Goal: Task Accomplishment & Management: Manage account settings

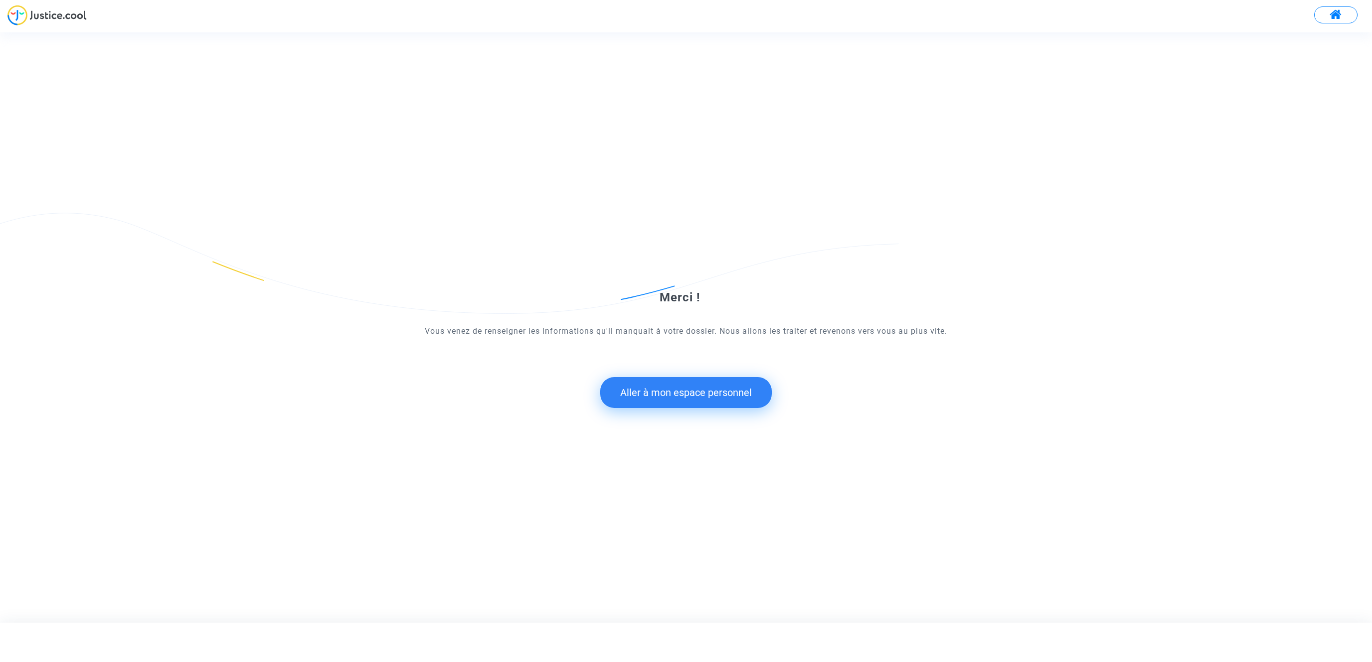
click at [667, 397] on button "Aller à mon espace personnel" at bounding box center [685, 392] width 171 height 31
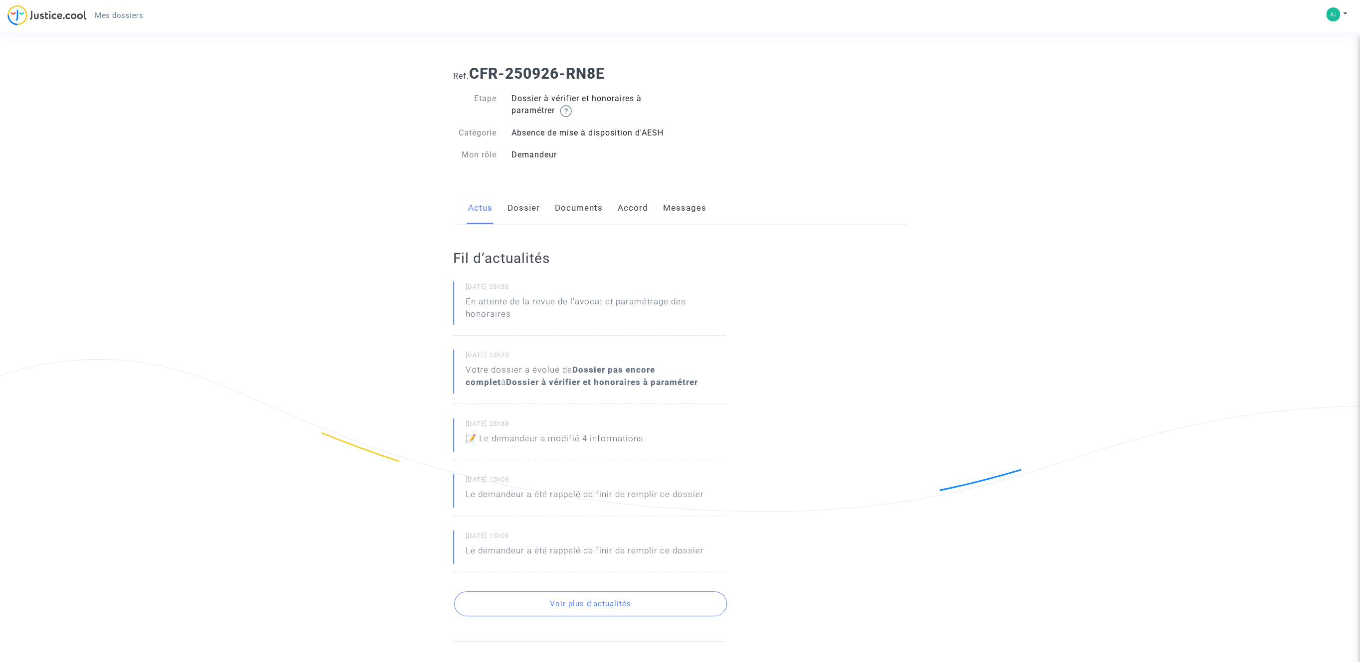
click at [533, 205] on link "Dossier" at bounding box center [523, 208] width 32 height 33
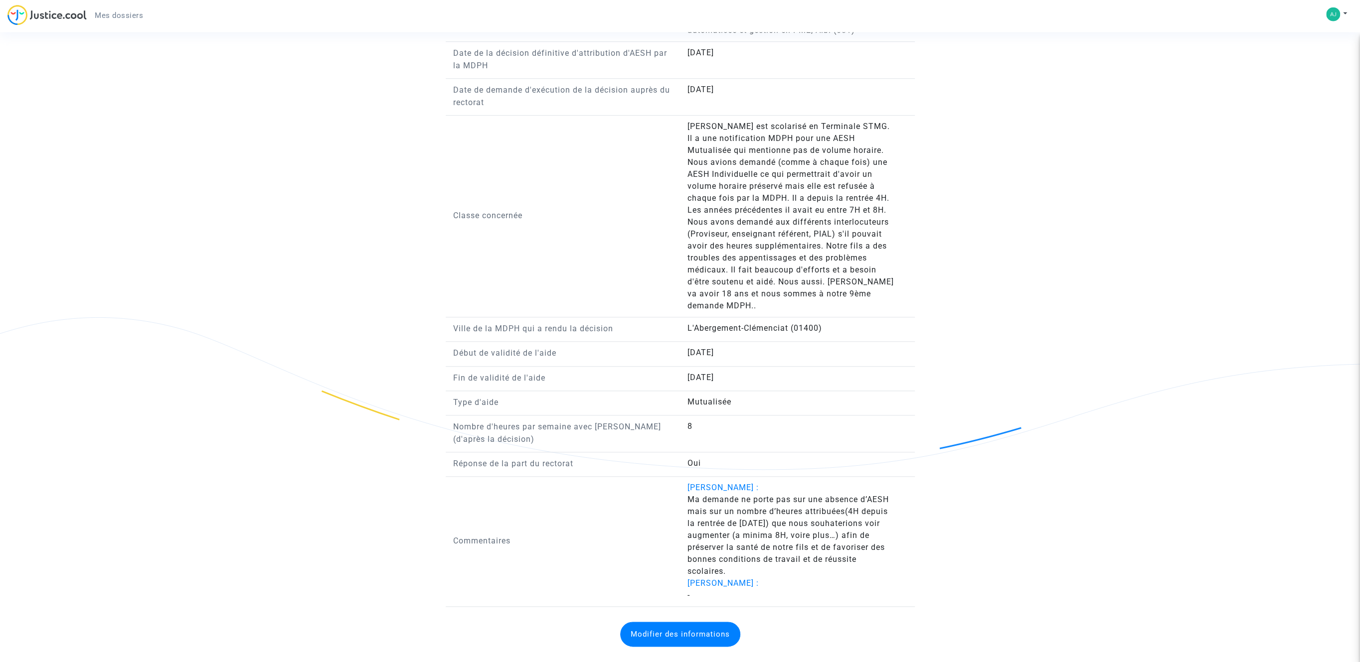
scroll to position [814, 0]
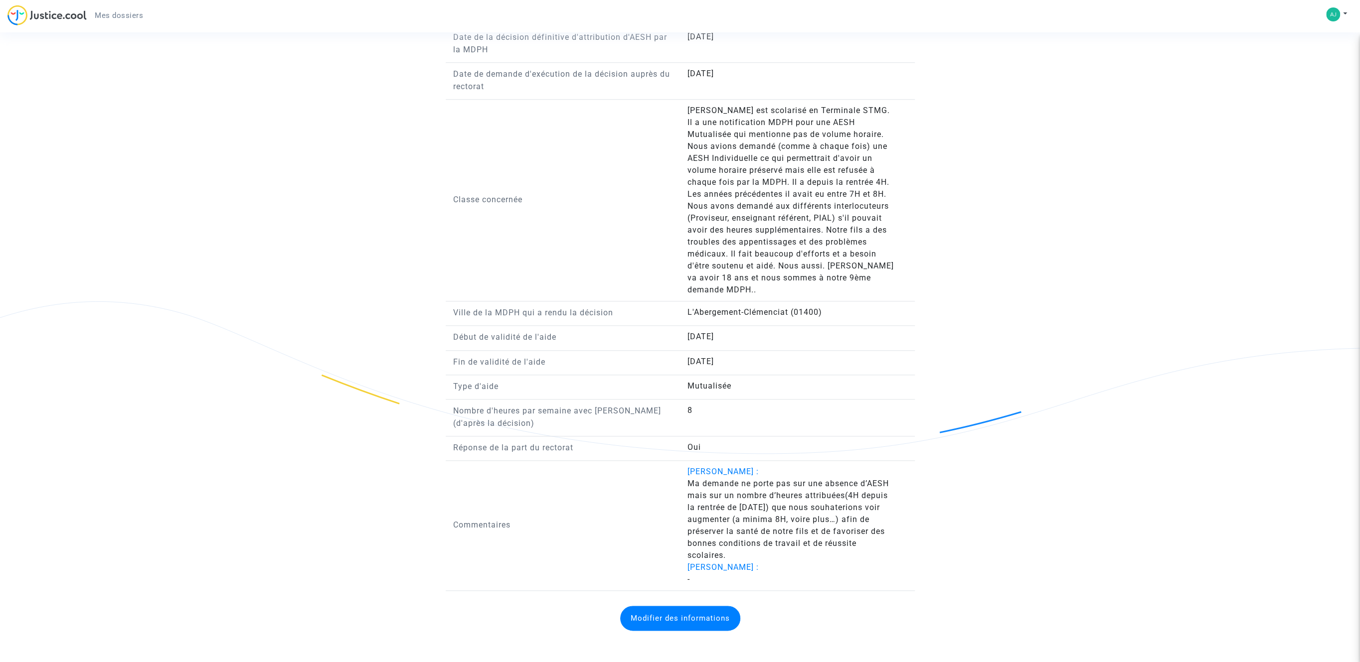
click at [650, 612] on button "Modifier des informations" at bounding box center [680, 618] width 120 height 25
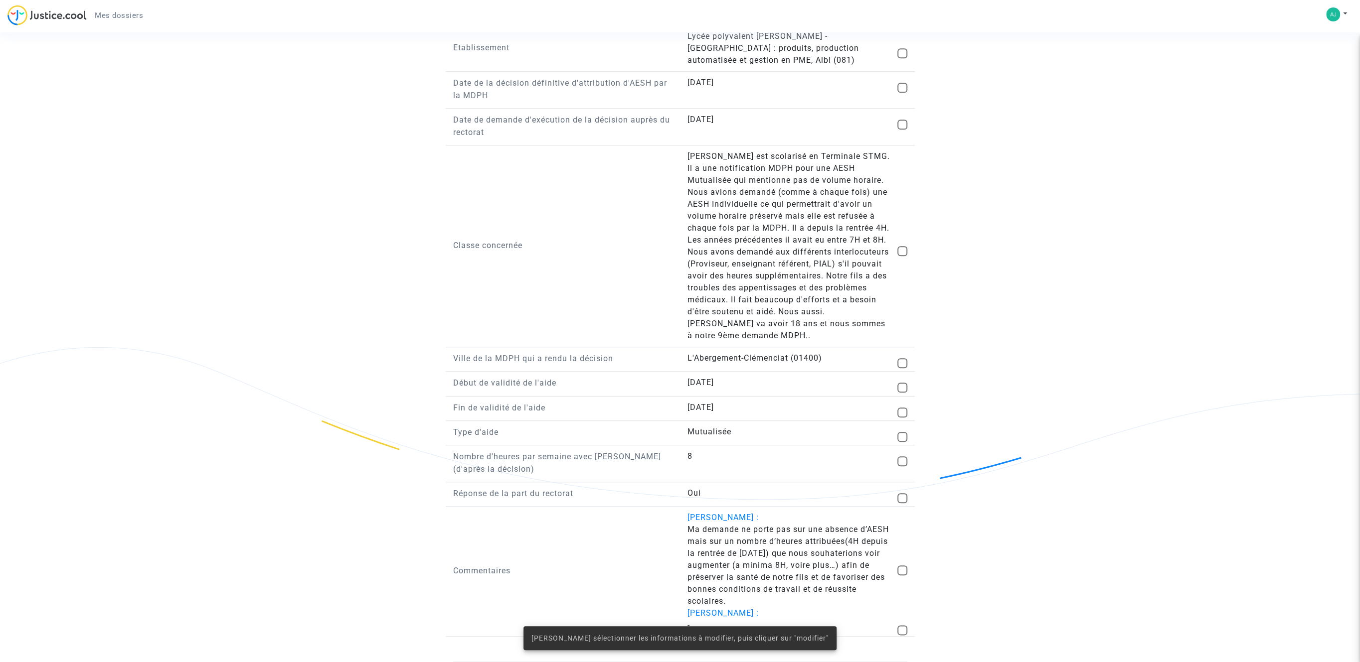
scroll to position [776, 0]
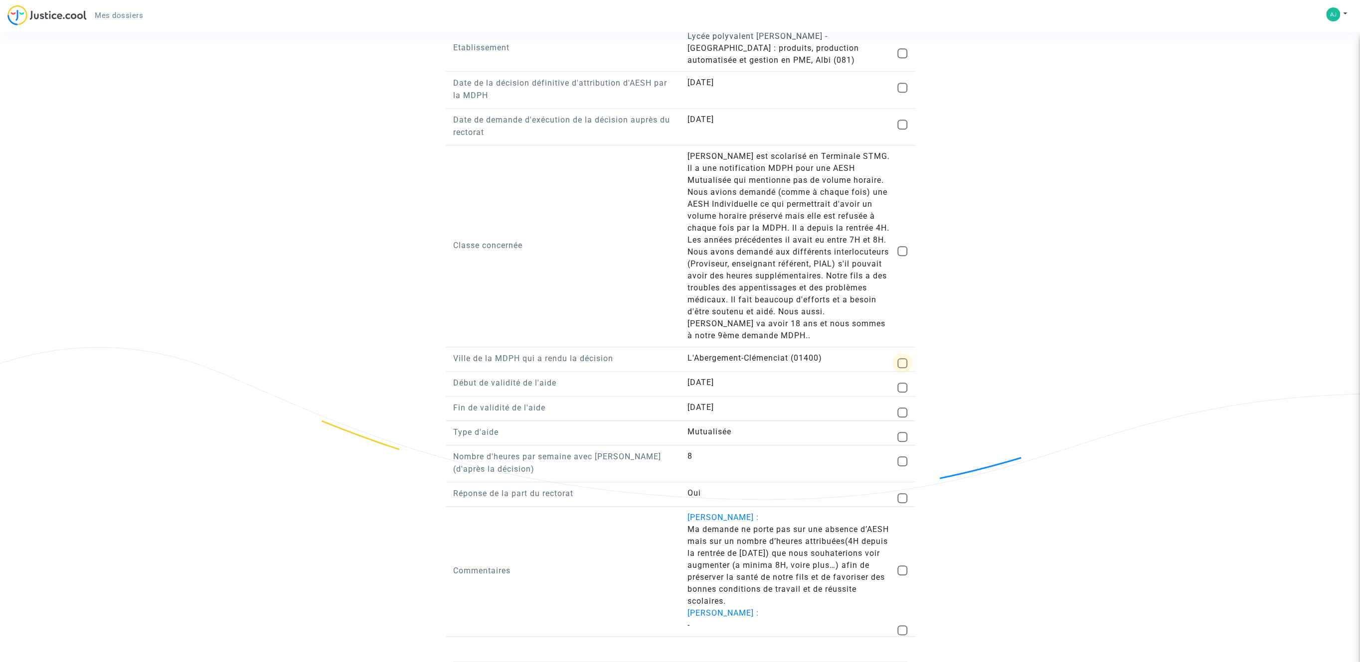
click at [902, 361] on span at bounding box center [902, 363] width 10 height 10
click at [902, 368] on input "checkbox" at bounding box center [902, 368] width 0 height 0
checkbox input "true"
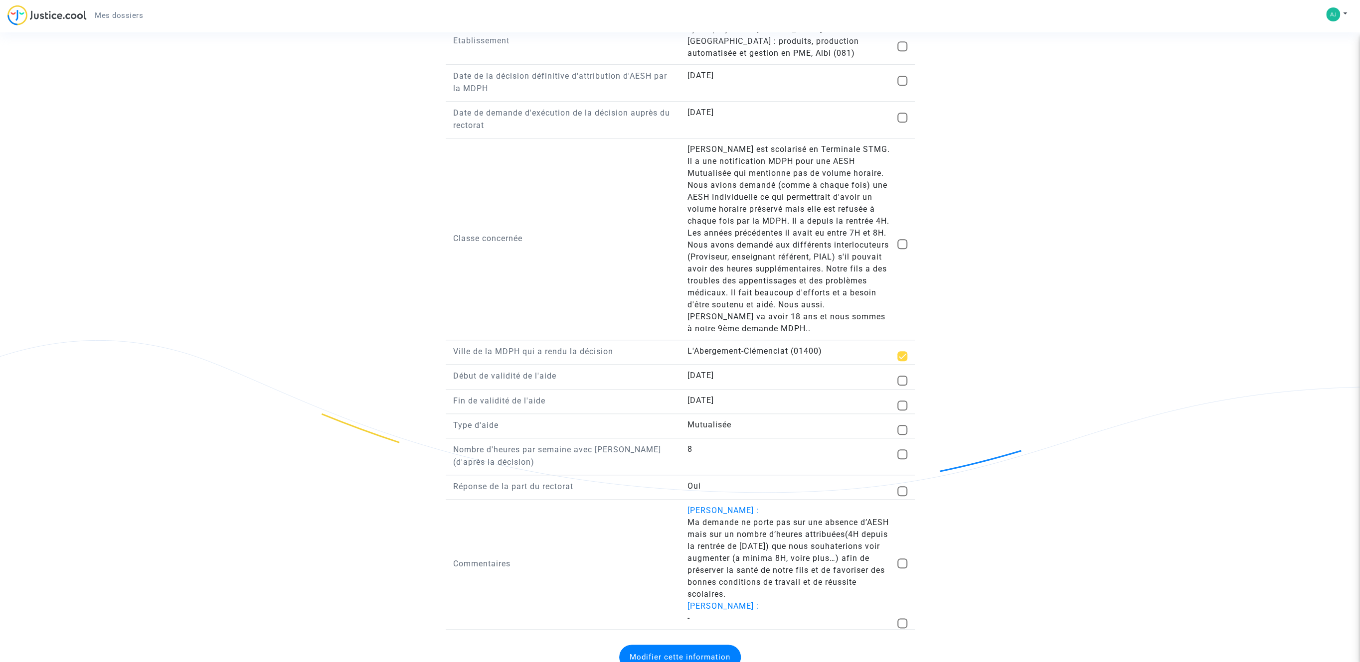
drag, startPoint x: 832, startPoint y: 361, endPoint x: 625, endPoint y: 364, distance: 207.9
click at [631, 364] on div "Ville de la MDPH qui a rendu la décision L'Abergement-Clémenciat (01400)" at bounding box center [680, 354] width 469 height 19
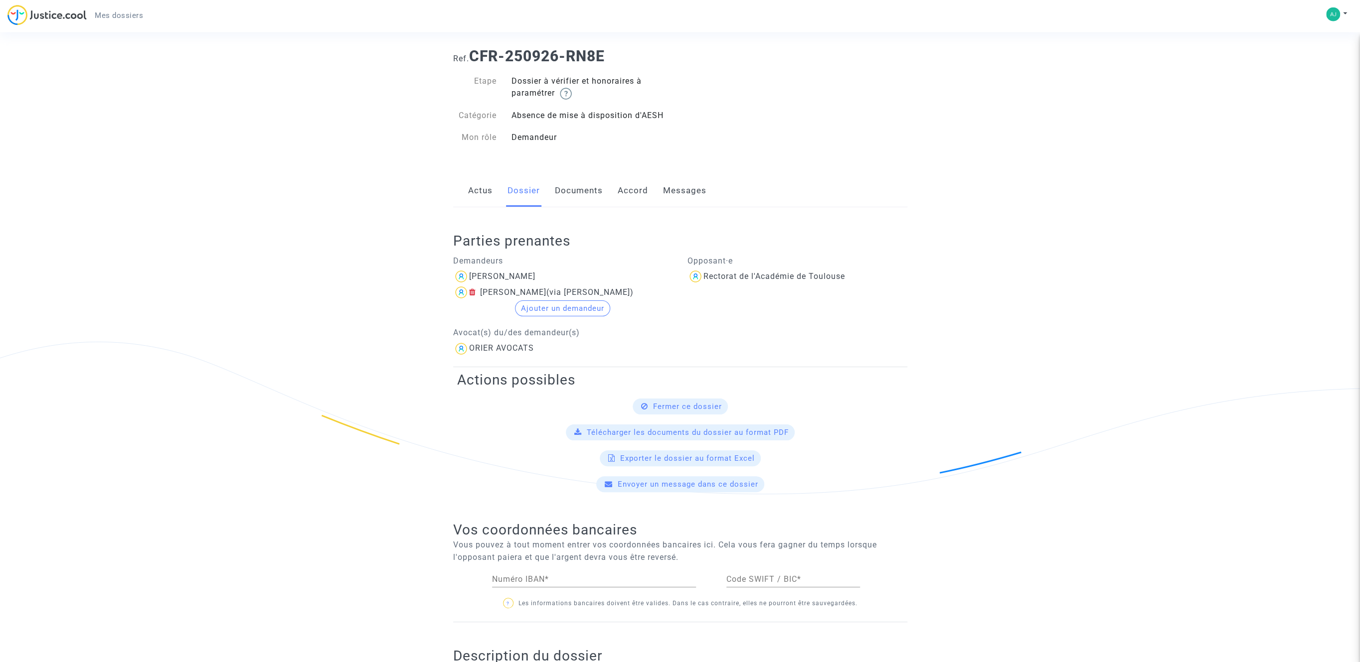
scroll to position [20, 0]
click at [625, 453] on div "Exporter le dossier au format Excel" at bounding box center [680, 456] width 161 height 16
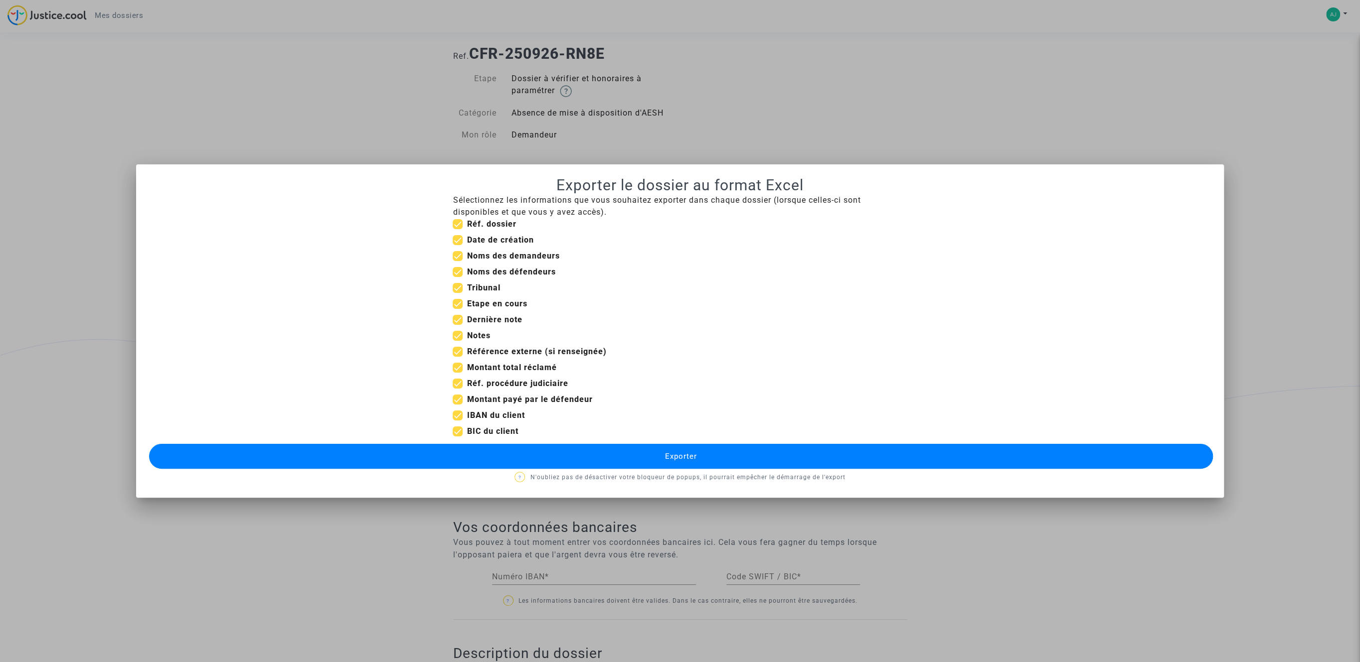
click at [648, 455] on button "Exporter" at bounding box center [681, 456] width 1064 height 25
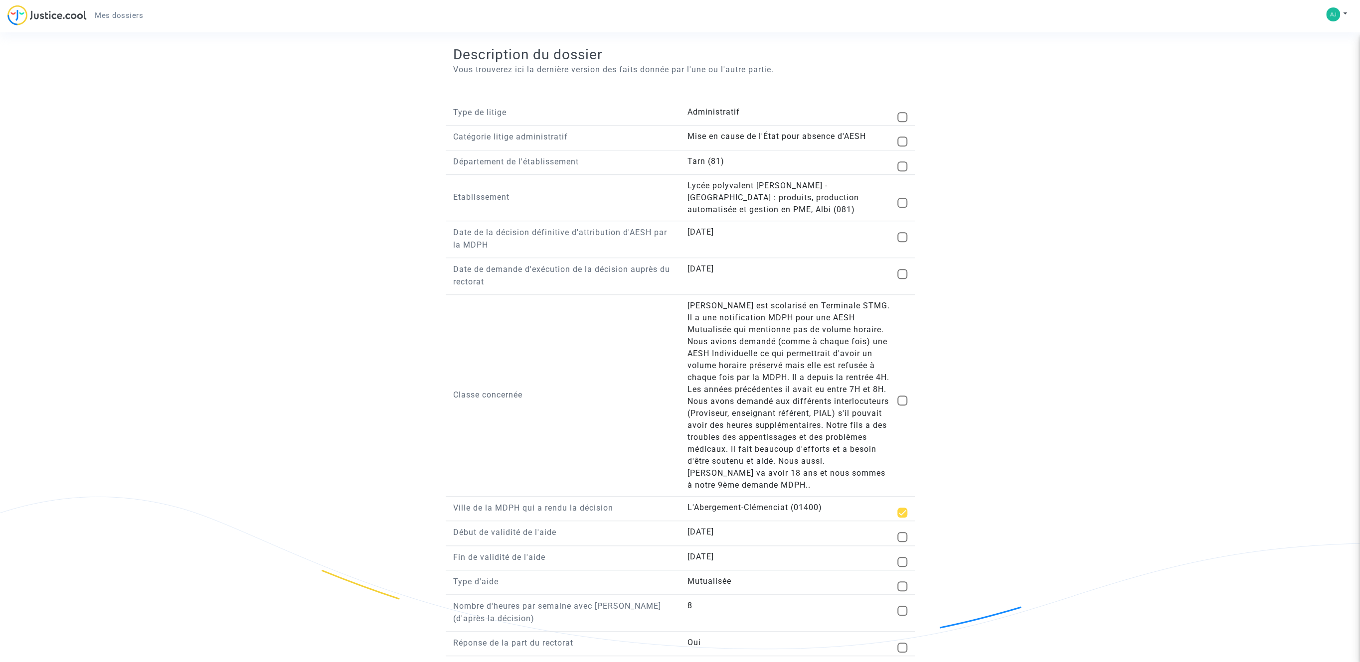
scroll to position [20, 0]
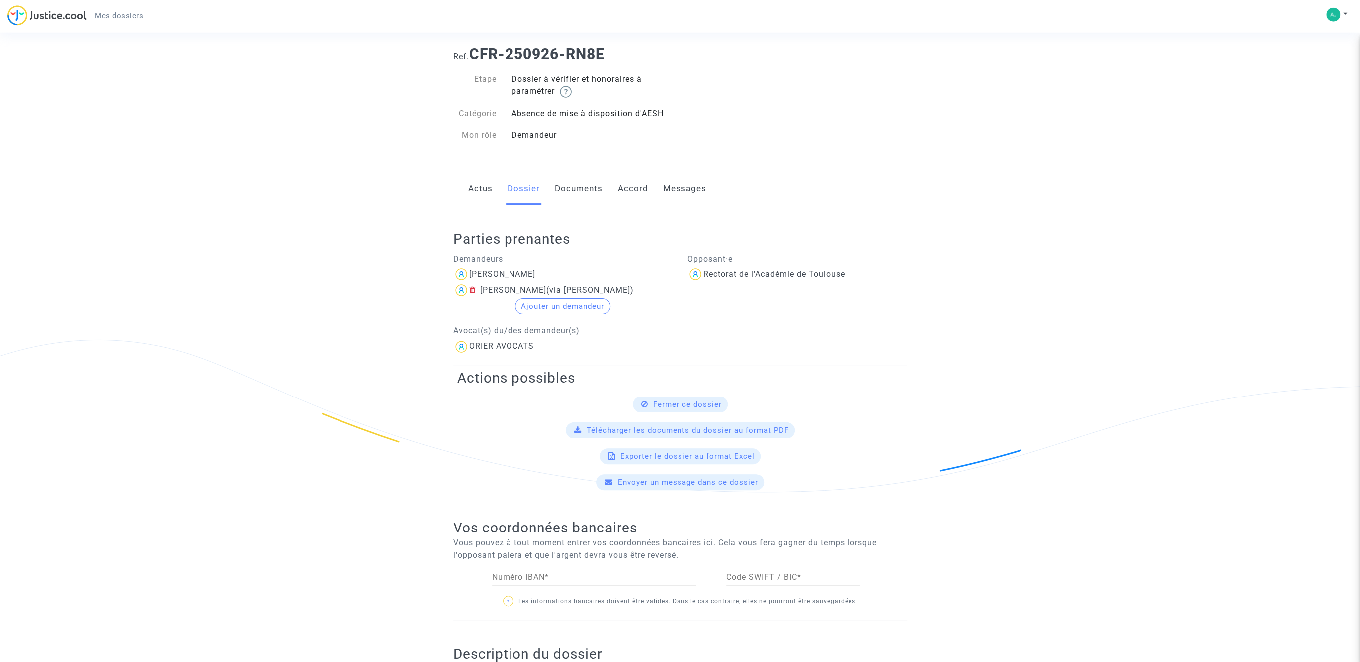
drag, startPoint x: 572, startPoint y: 190, endPoint x: 580, endPoint y: 182, distance: 11.3
click at [573, 190] on link "Documents" at bounding box center [579, 188] width 48 height 33
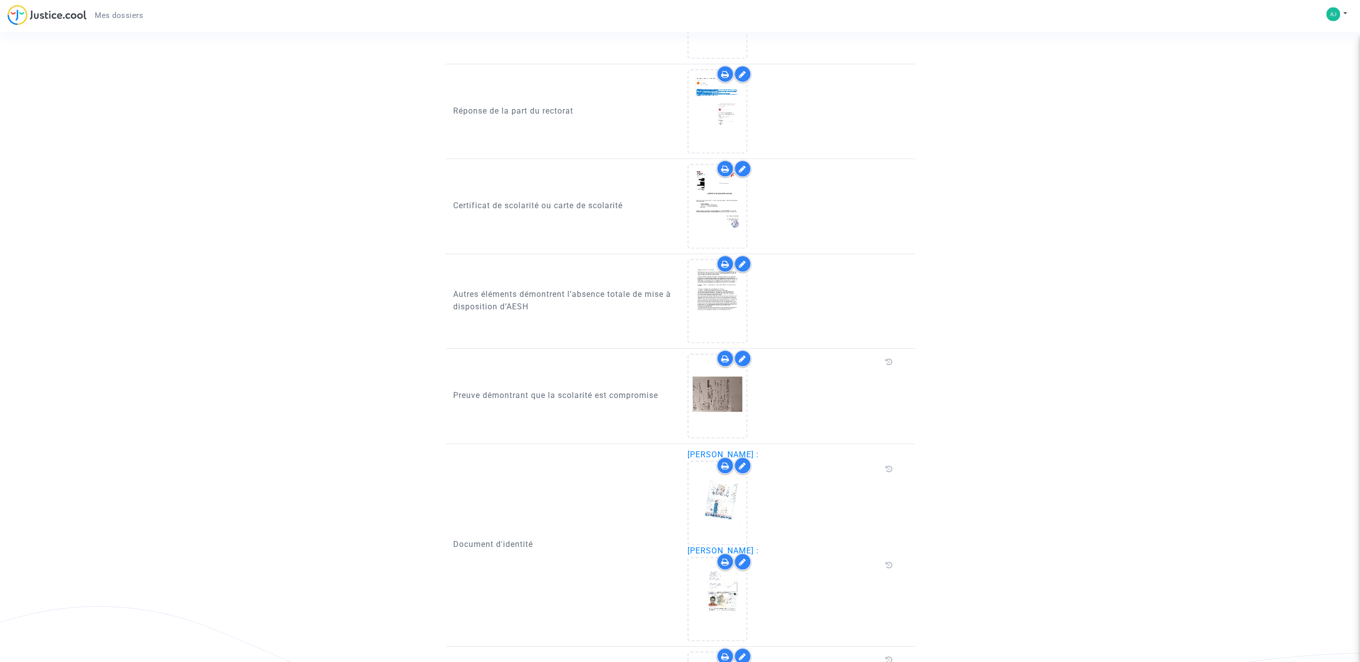
scroll to position [485, 0]
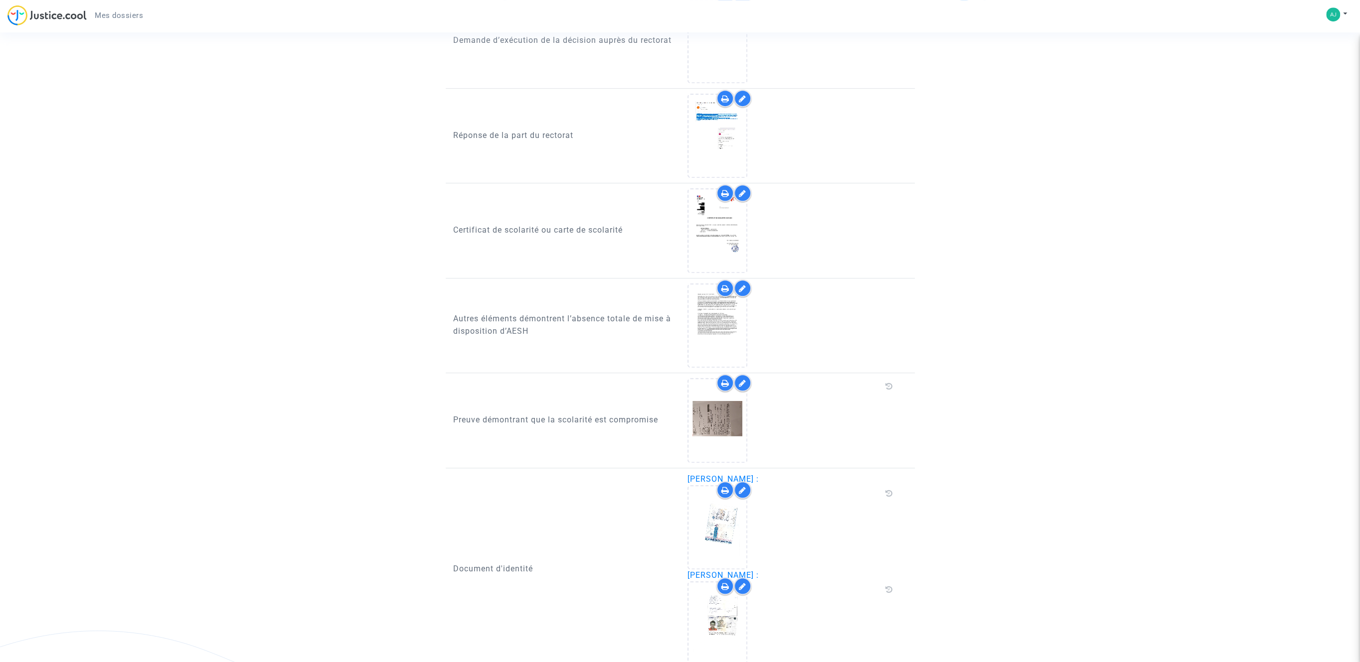
drag, startPoint x: 874, startPoint y: 323, endPoint x: 813, endPoint y: 320, distance: 60.9
click at [872, 325] on div at bounding box center [792, 326] width 210 height 84
click at [742, 285] on icon at bounding box center [742, 289] width 7 height 8
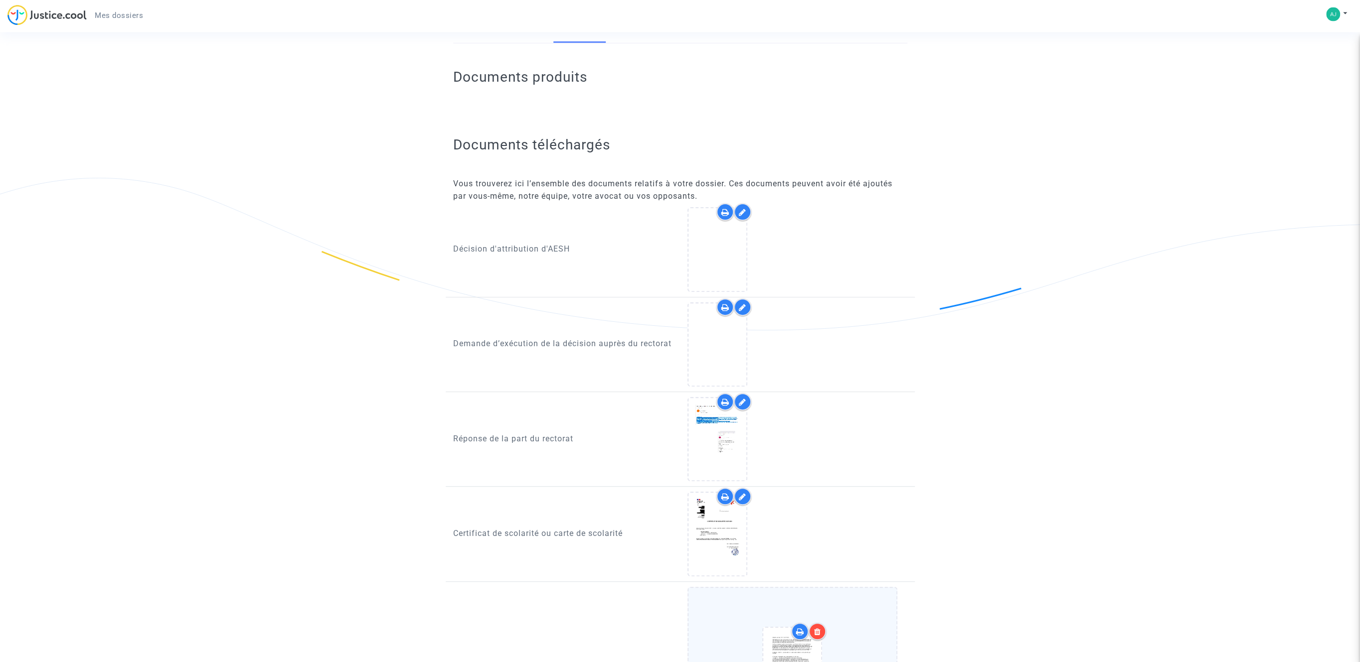
scroll to position [89, 0]
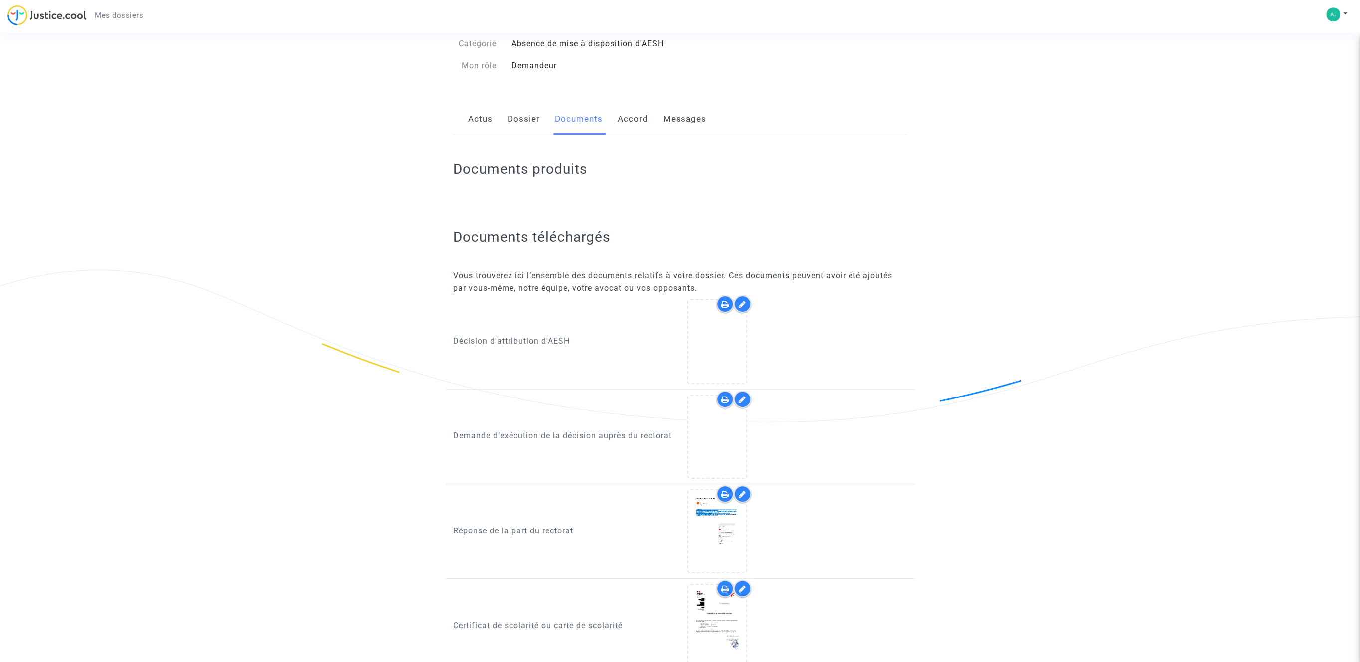
click at [740, 300] on div at bounding box center [742, 304] width 17 height 17
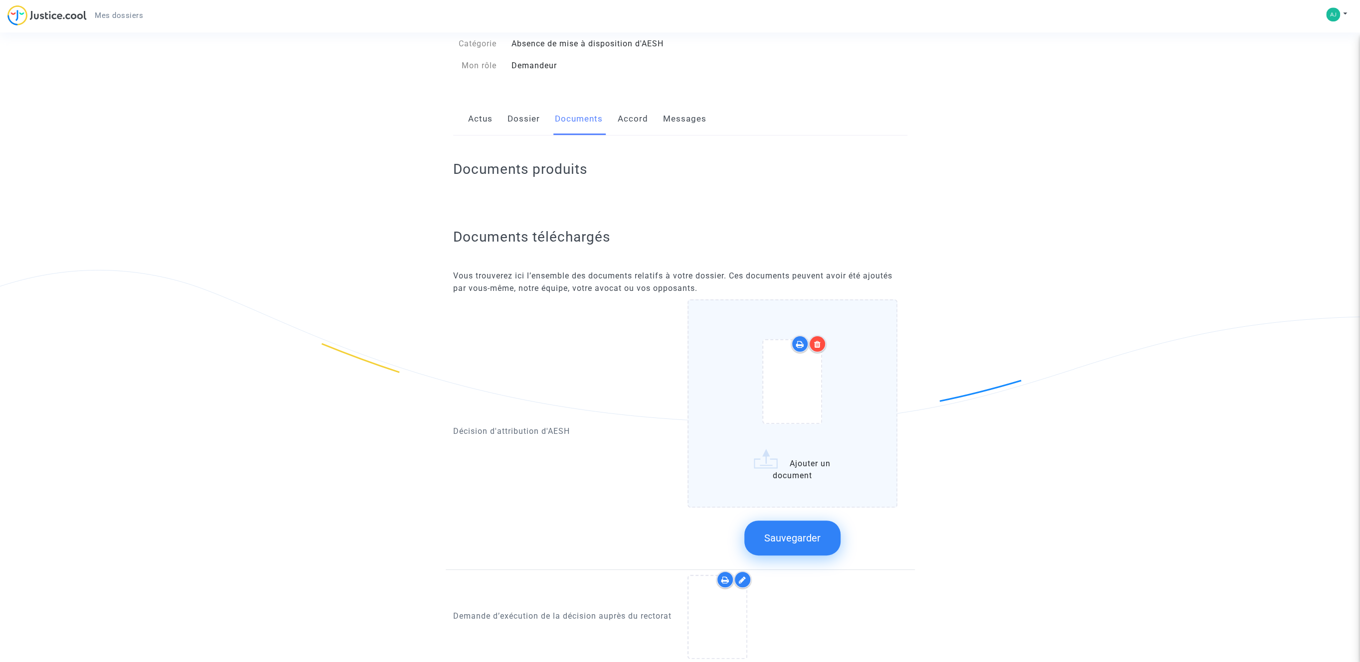
click at [770, 467] on label "Ajouter un document" at bounding box center [792, 404] width 210 height 208
click at [0, 0] on input "Ajouter un document" at bounding box center [0, 0] width 0 height 0
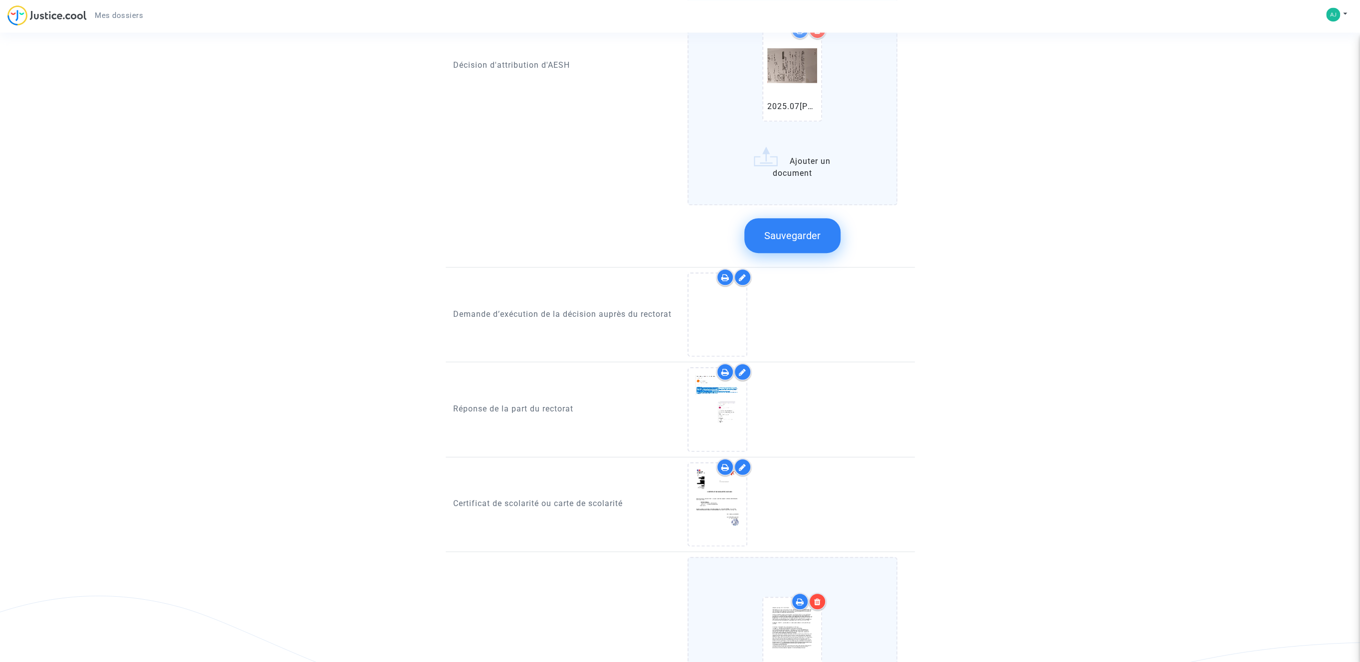
scroll to position [518, 0]
click at [722, 408] on icon at bounding box center [717, 412] width 32 height 32
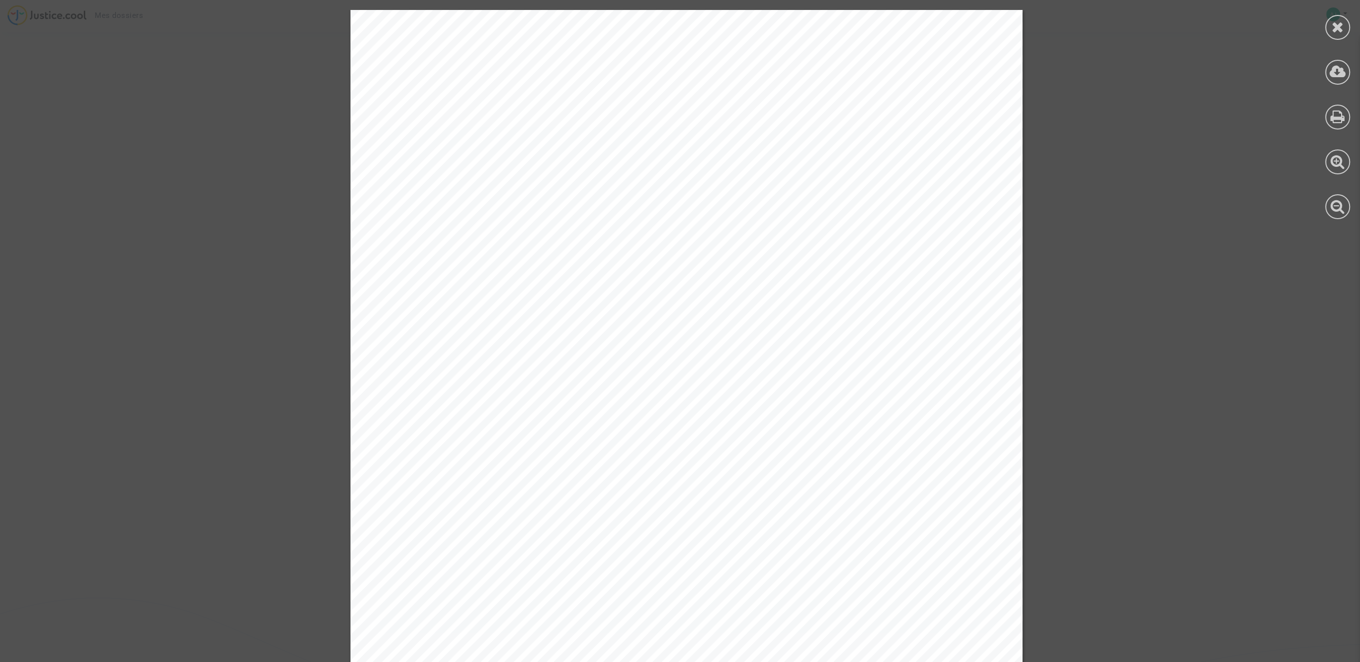
click at [1340, 26] on icon at bounding box center [1337, 26] width 12 height 15
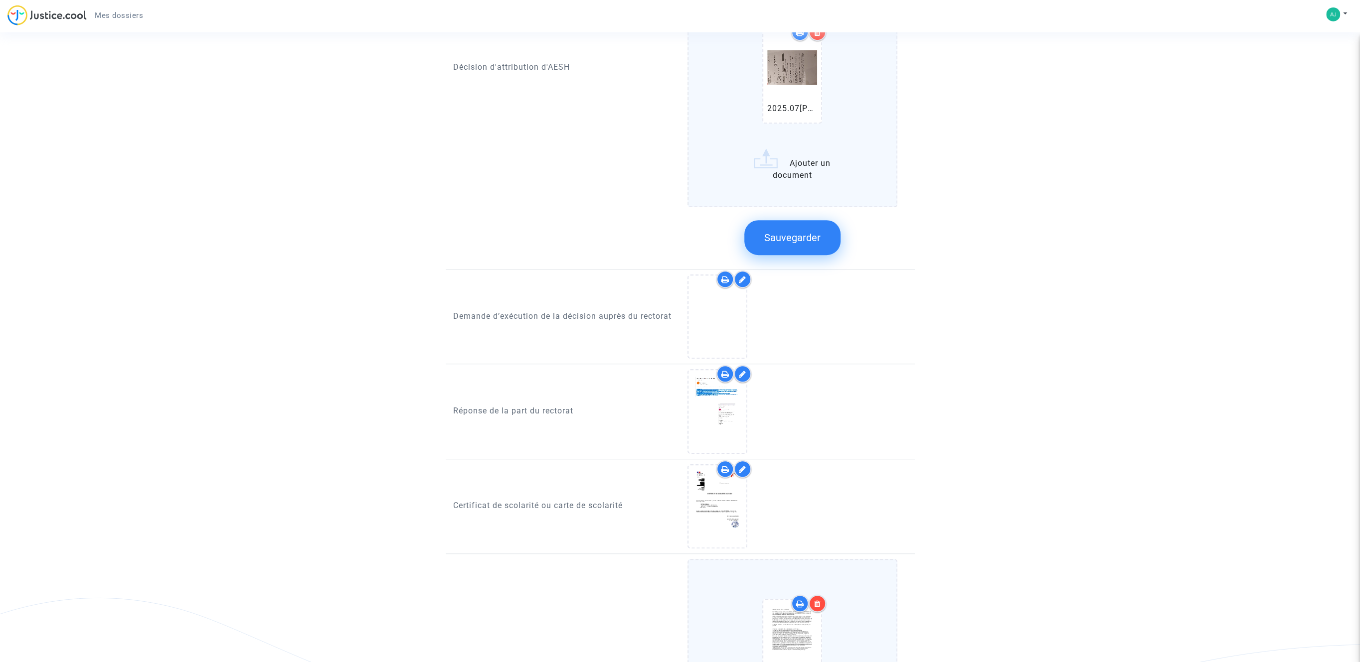
click at [745, 278] on icon at bounding box center [742, 280] width 7 height 8
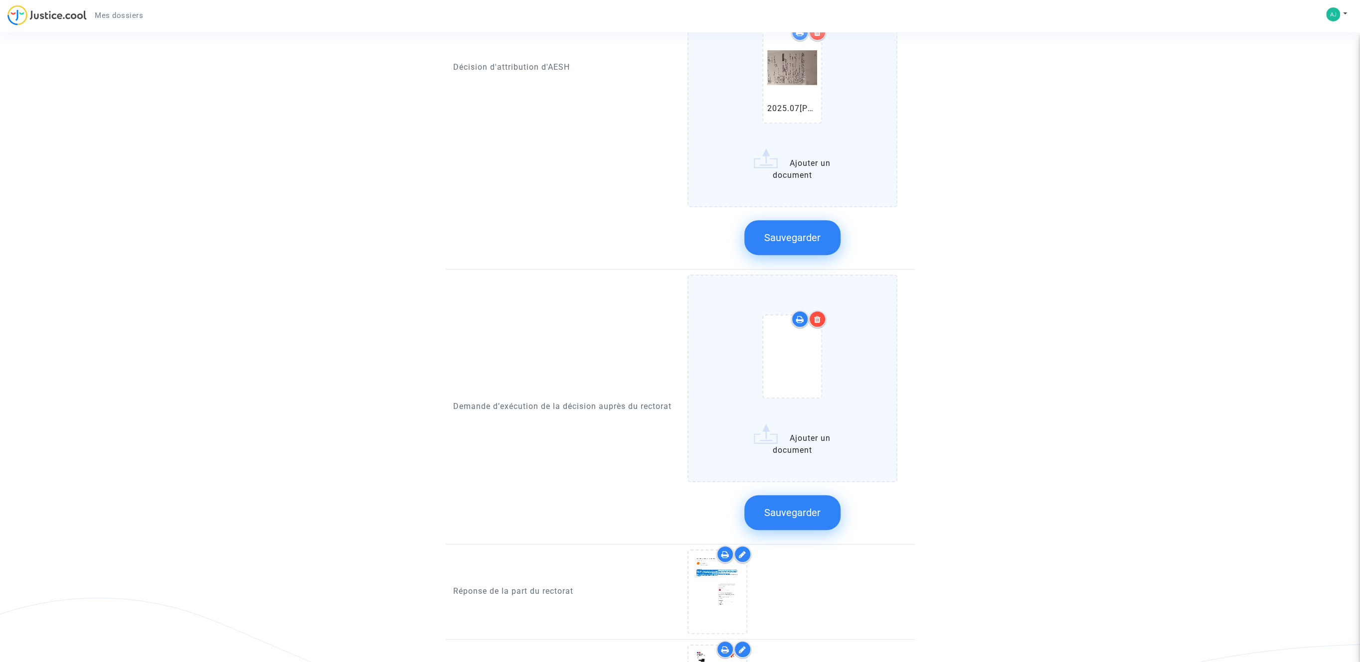
click at [767, 434] on label "Ajouter un document" at bounding box center [792, 379] width 210 height 208
click at [0, 0] on input "Ajouter un document" at bounding box center [0, 0] width 0 height 0
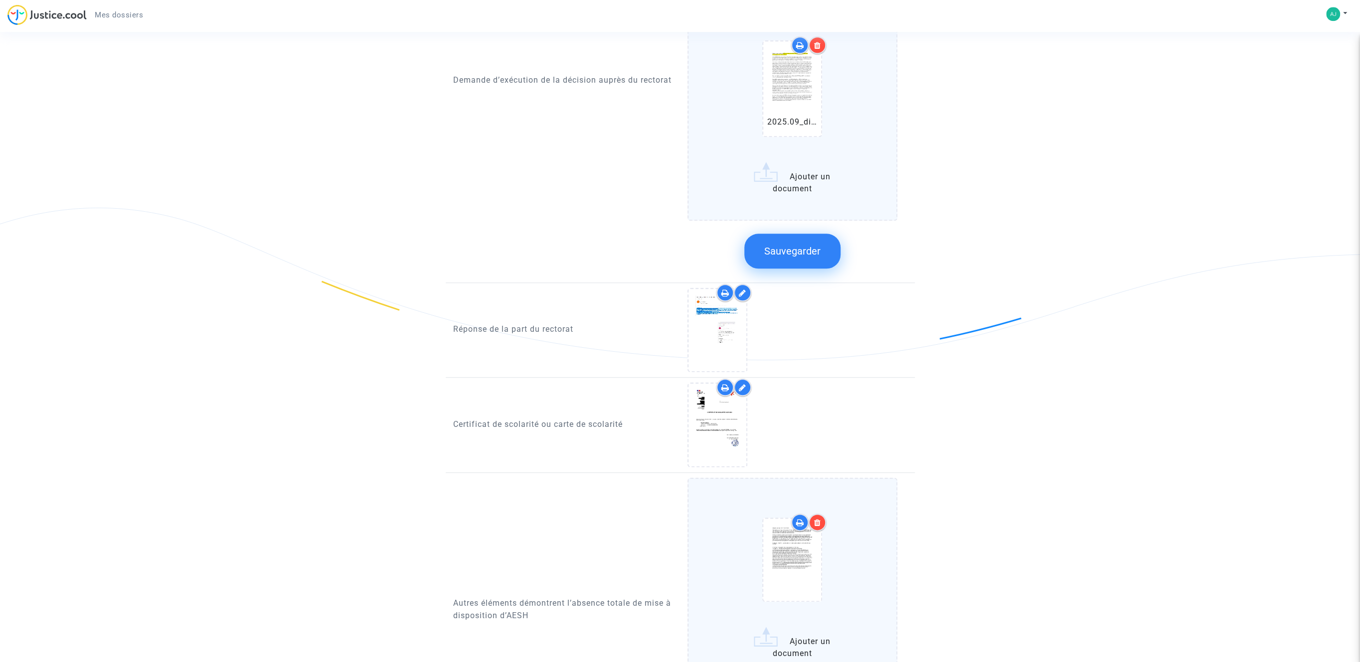
scroll to position [911, 0]
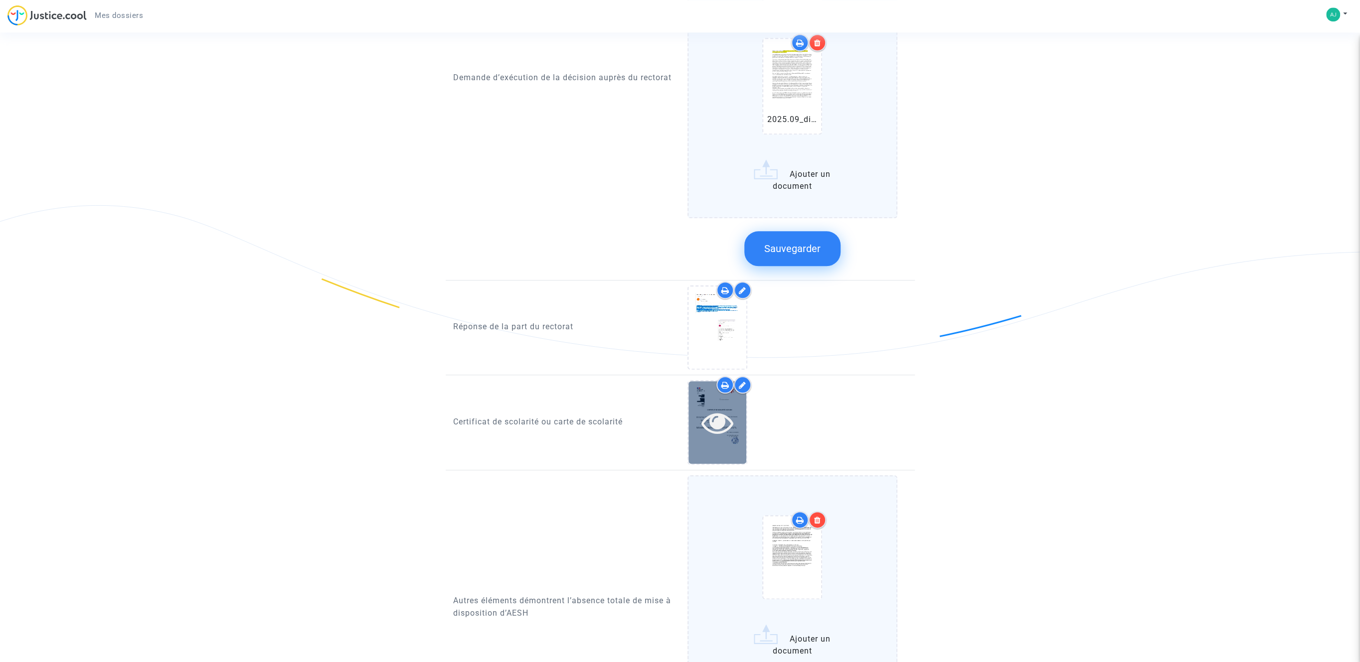
click at [713, 418] on icon at bounding box center [717, 423] width 32 height 32
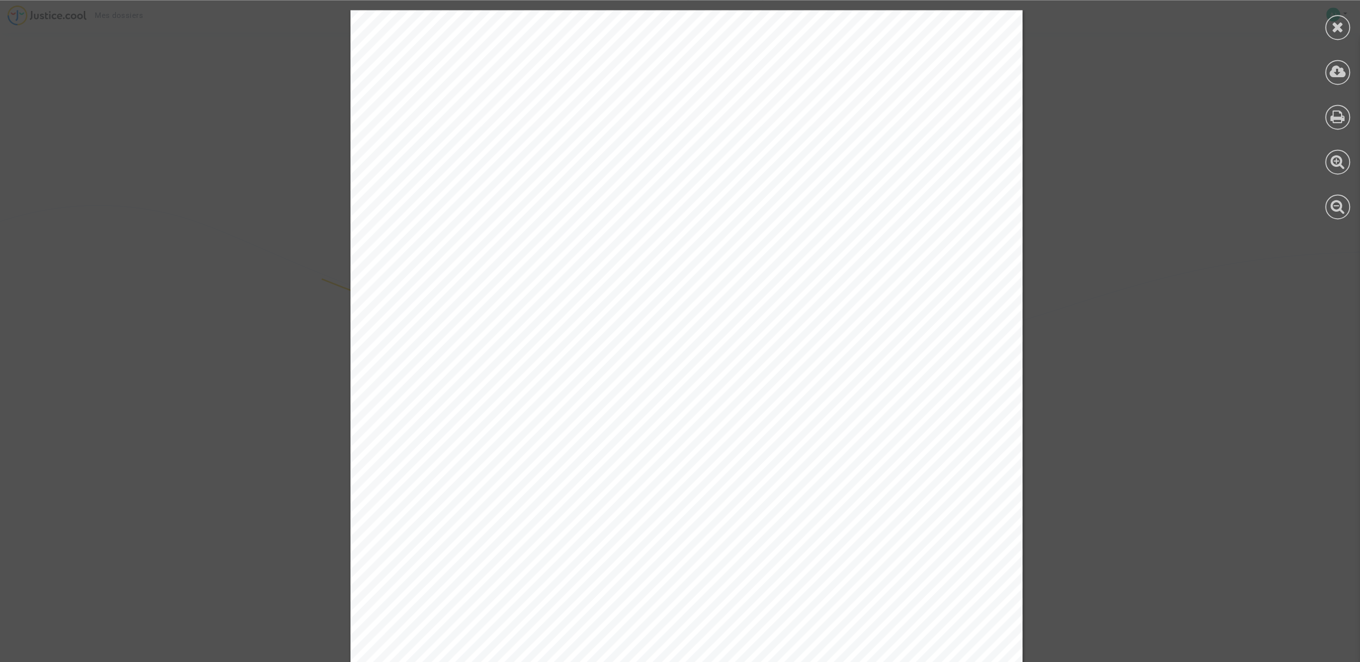
drag, startPoint x: 1337, startPoint y: 26, endPoint x: 1320, endPoint y: 29, distance: 16.6
click at [1337, 27] on icon at bounding box center [1337, 26] width 12 height 15
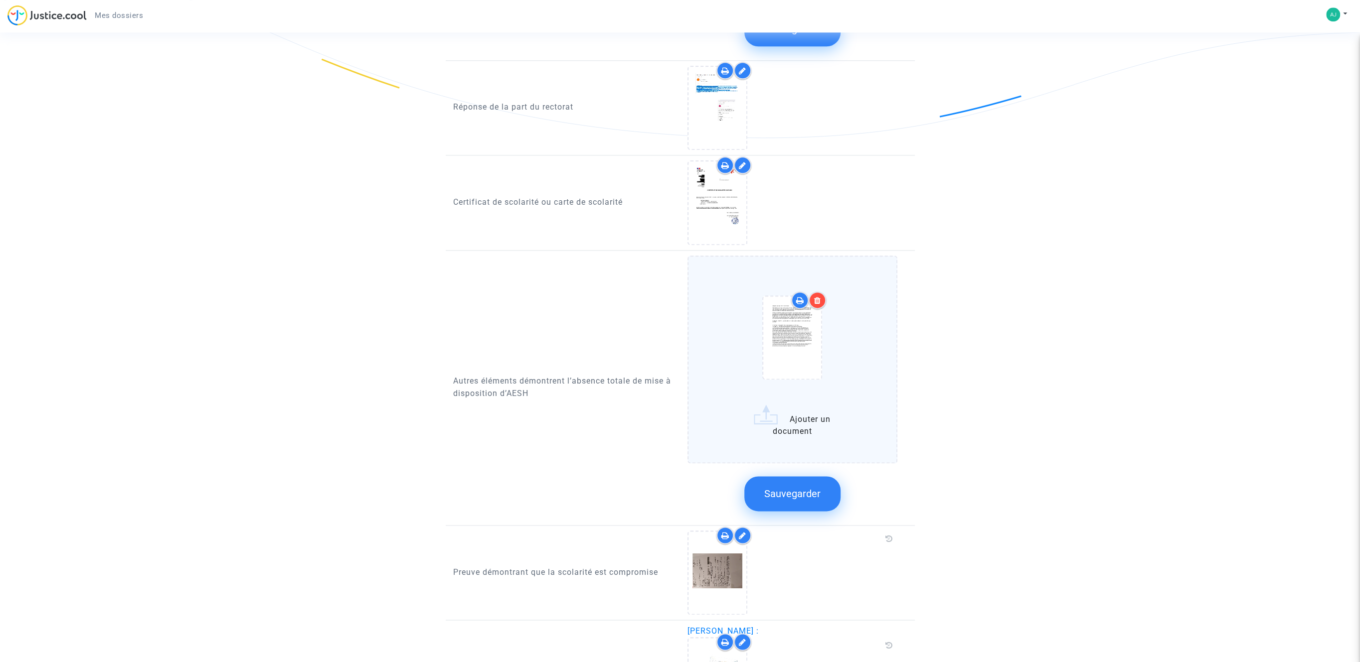
scroll to position [1163, 0]
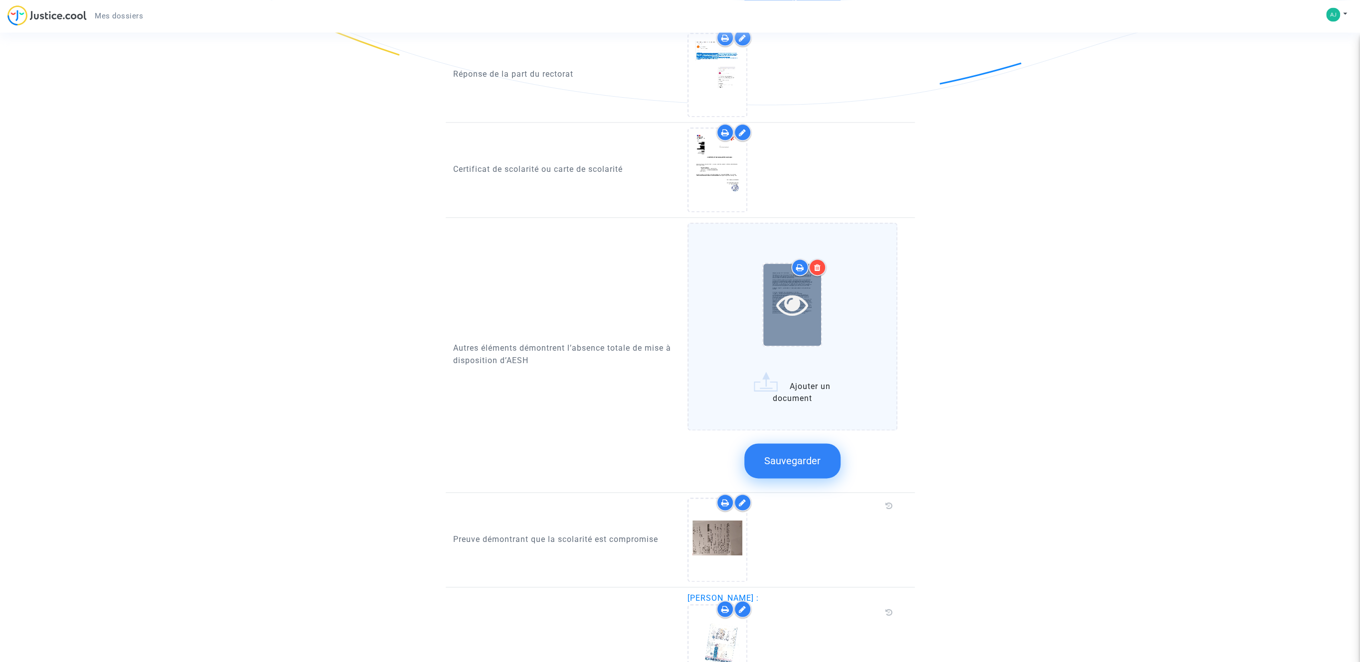
click at [793, 301] on icon at bounding box center [792, 305] width 32 height 32
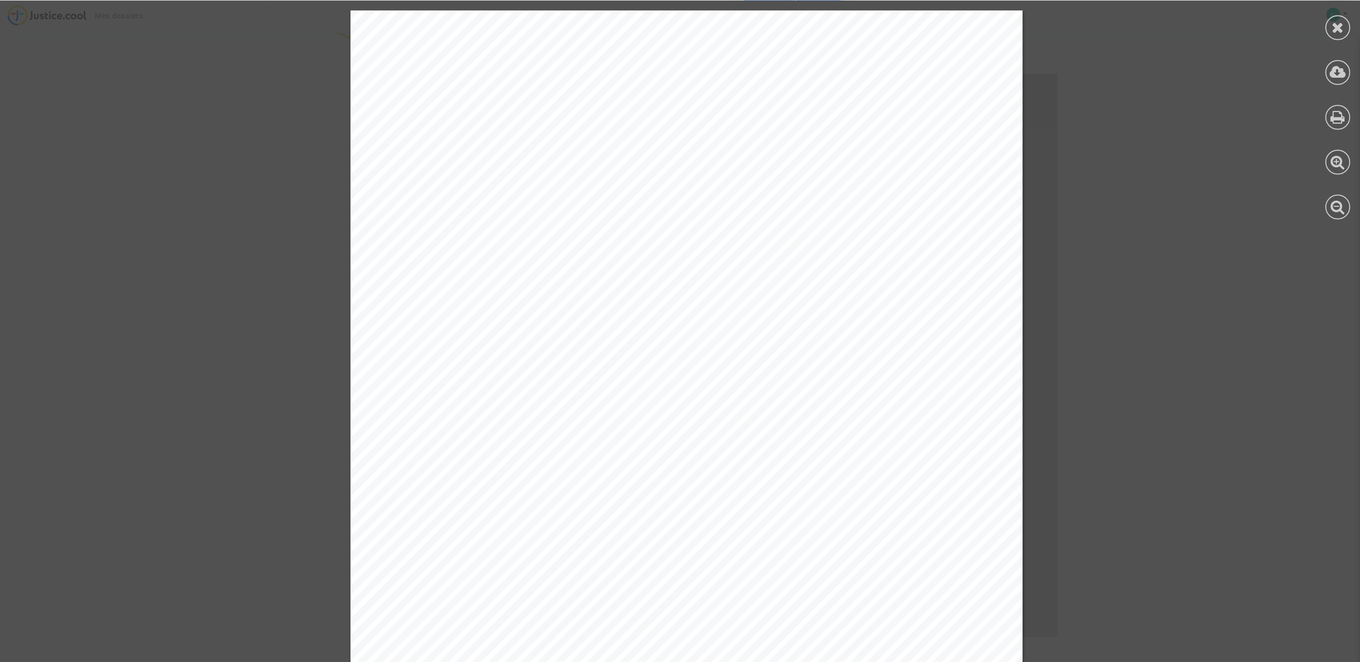
click at [1337, 28] on icon at bounding box center [1337, 26] width 12 height 15
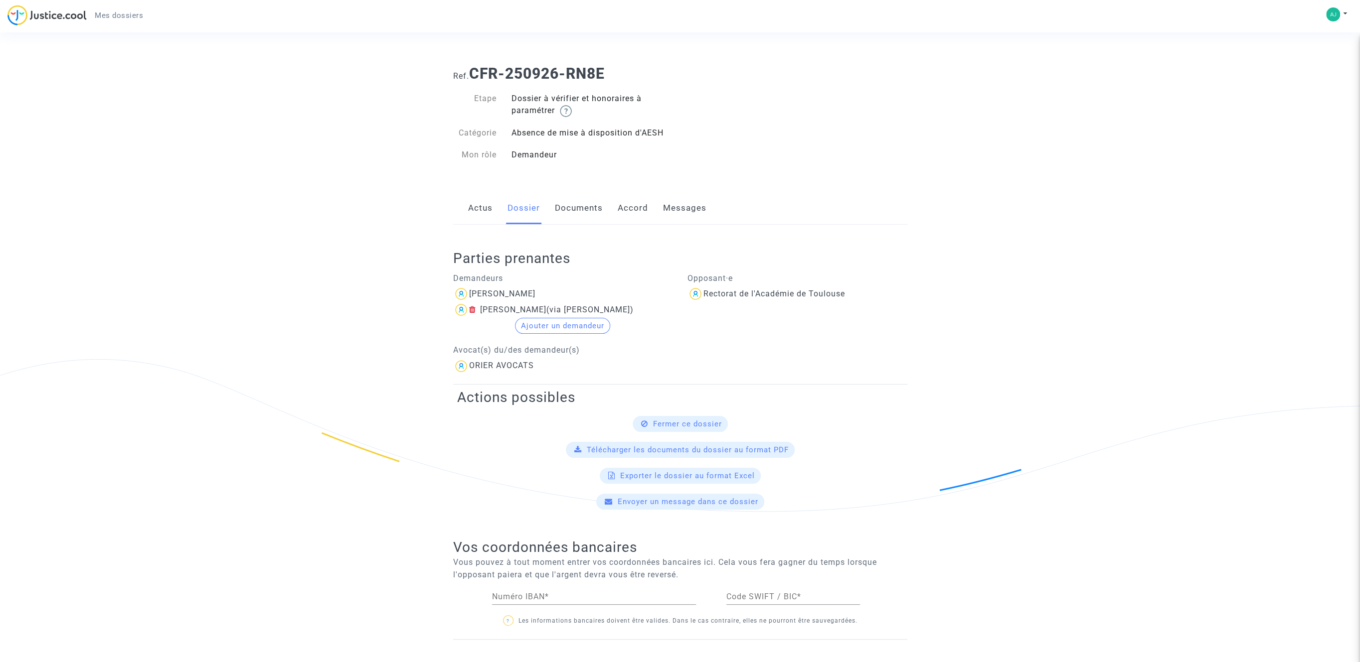
click at [845, 465] on available-action-list "Fermer ce dossier Télécharger les documents du dossier au format PDF Exporter l…" at bounding box center [680, 463] width 446 height 94
click at [569, 204] on link "Documents" at bounding box center [579, 208] width 48 height 33
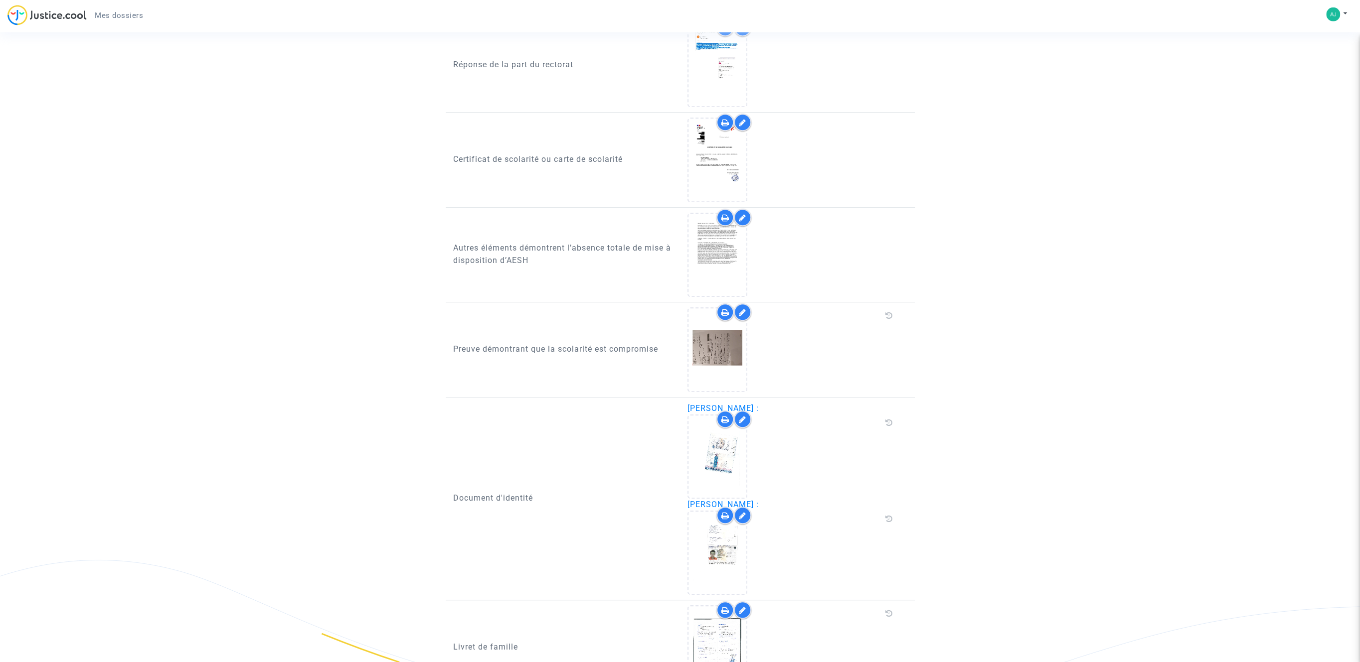
scroll to position [614, 0]
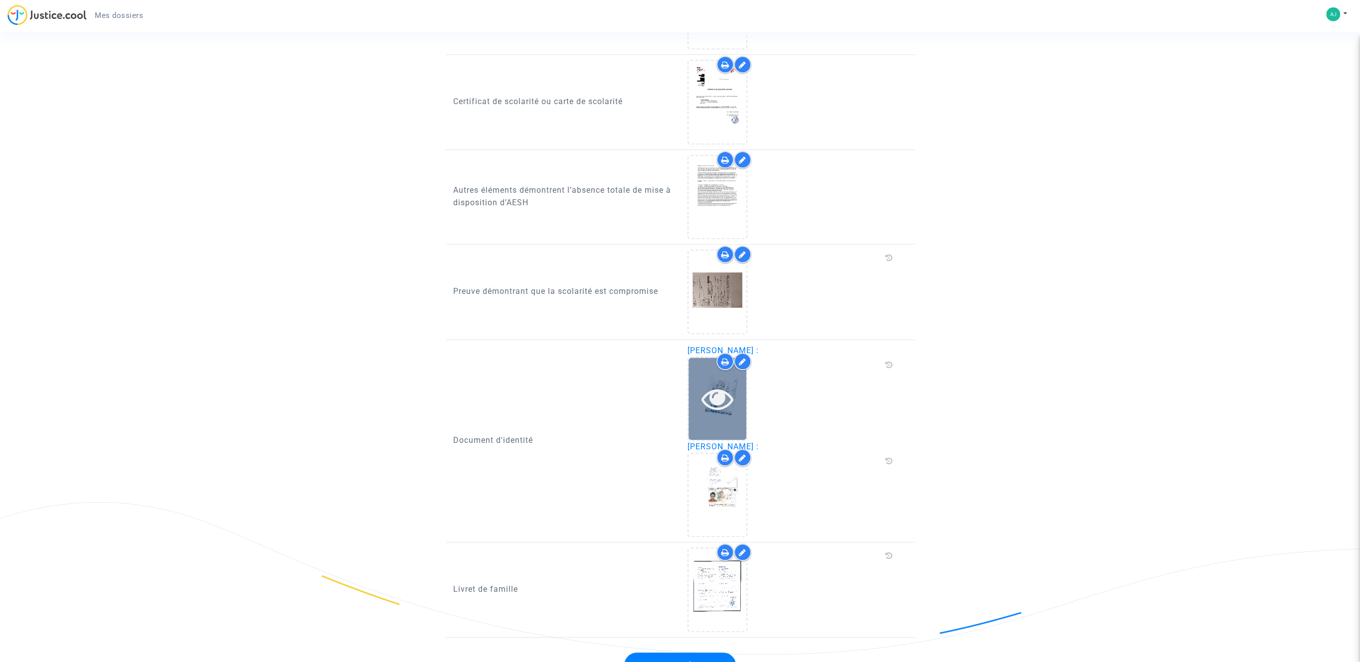
click at [711, 399] on icon at bounding box center [717, 399] width 32 height 32
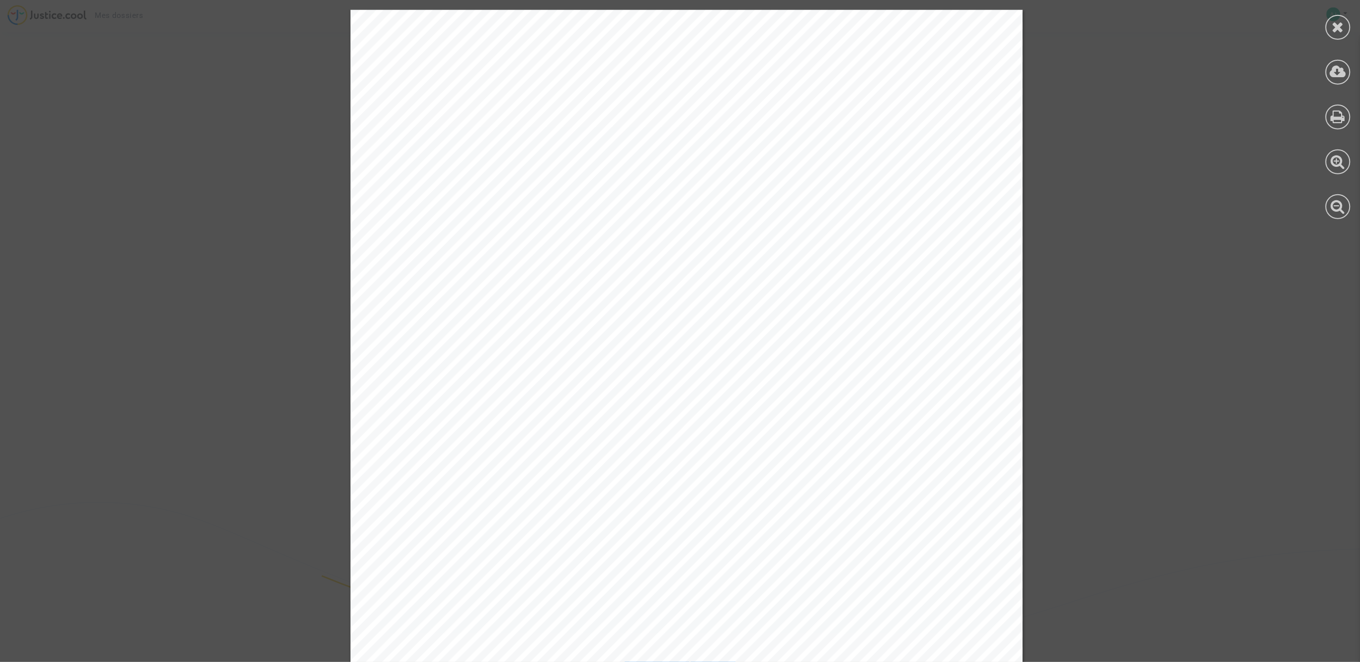
drag, startPoint x: 1355, startPoint y: 212, endPoint x: 1238, endPoint y: 294, distance: 142.8
click at [1335, 23] on icon at bounding box center [1337, 26] width 12 height 15
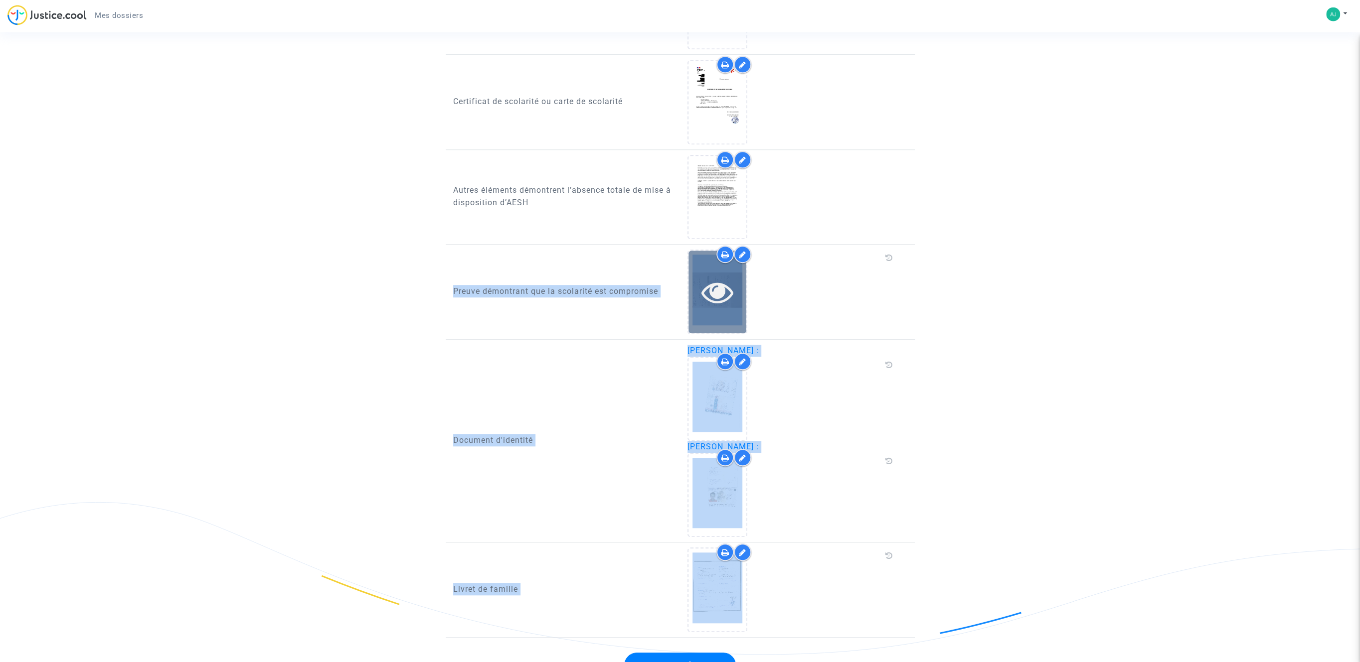
click at [720, 285] on icon at bounding box center [717, 292] width 32 height 32
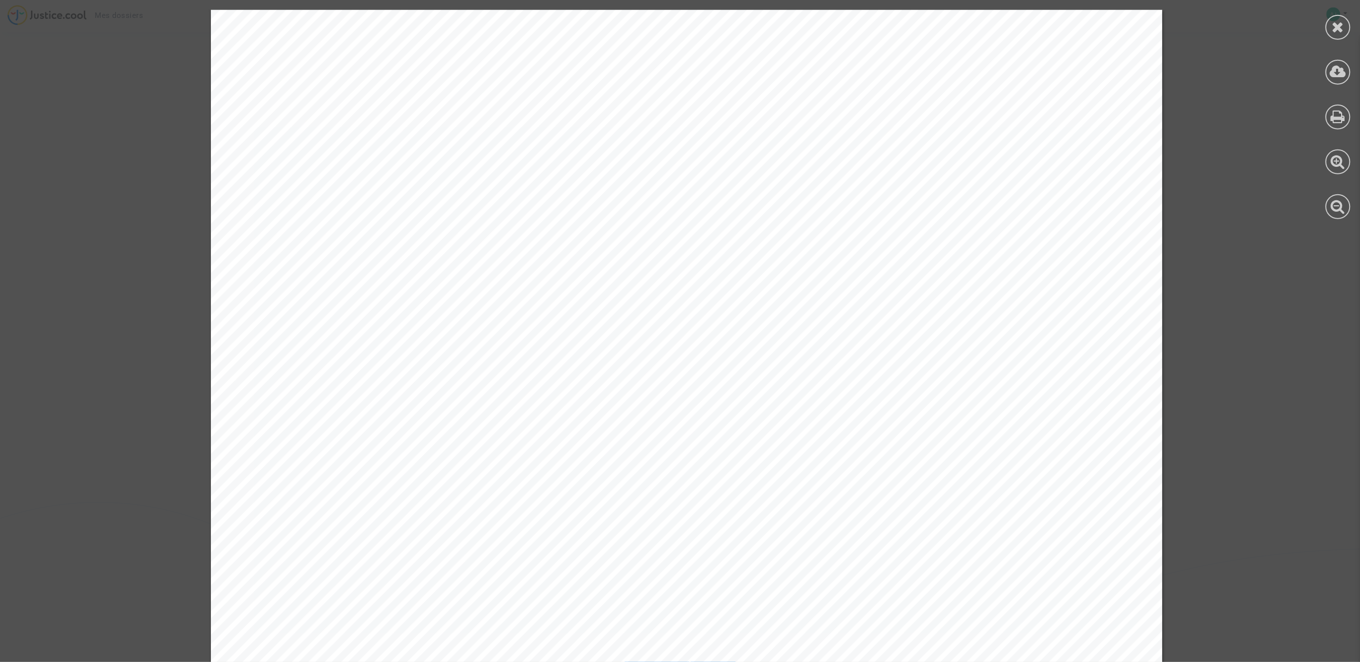
drag, startPoint x: 1354, startPoint y: 26, endPoint x: 1349, endPoint y: 49, distance: 24.0
click at [1349, 49] on div at bounding box center [1337, 114] width 45 height 229
drag, startPoint x: 1353, startPoint y: 37, endPoint x: 1360, endPoint y: 38, distance: 6.5
click at [1360, 77] on html "Mes dossiers Mon profil Paramètres Déconnexion Ref. CFR-250926-RN8E Etape Dossi…" at bounding box center [680, 49] width 1360 height 1327
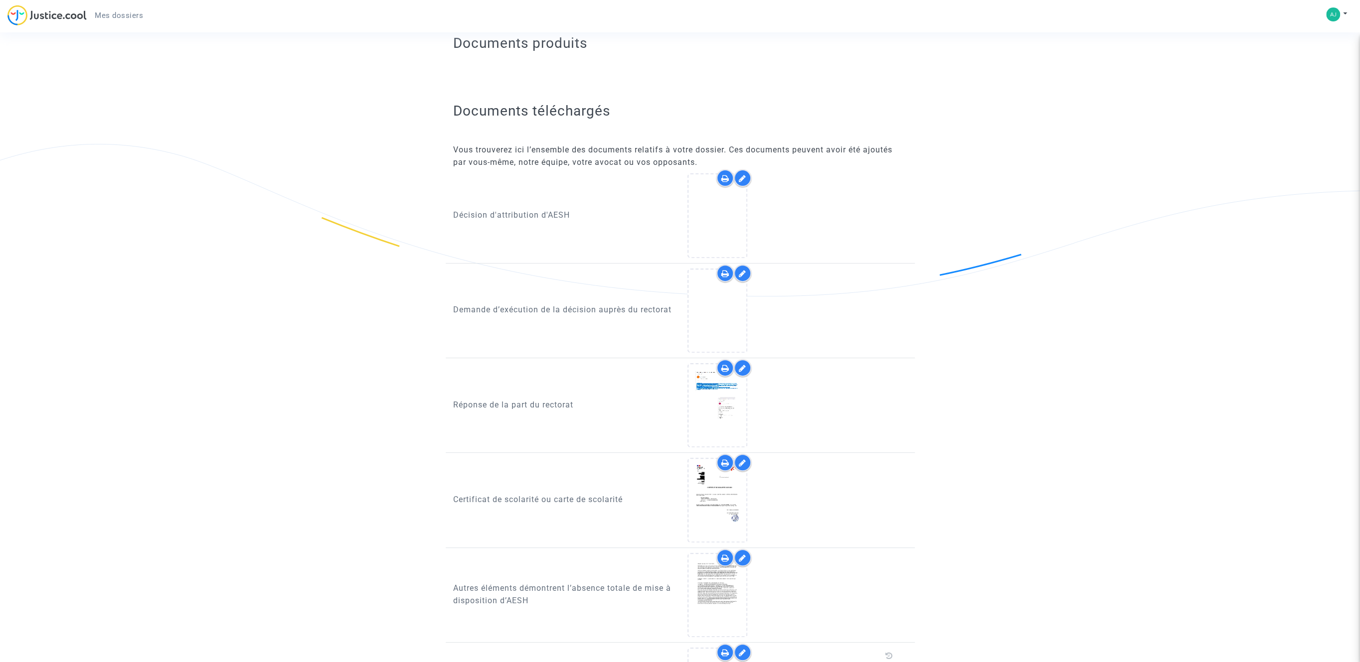
scroll to position [211, 0]
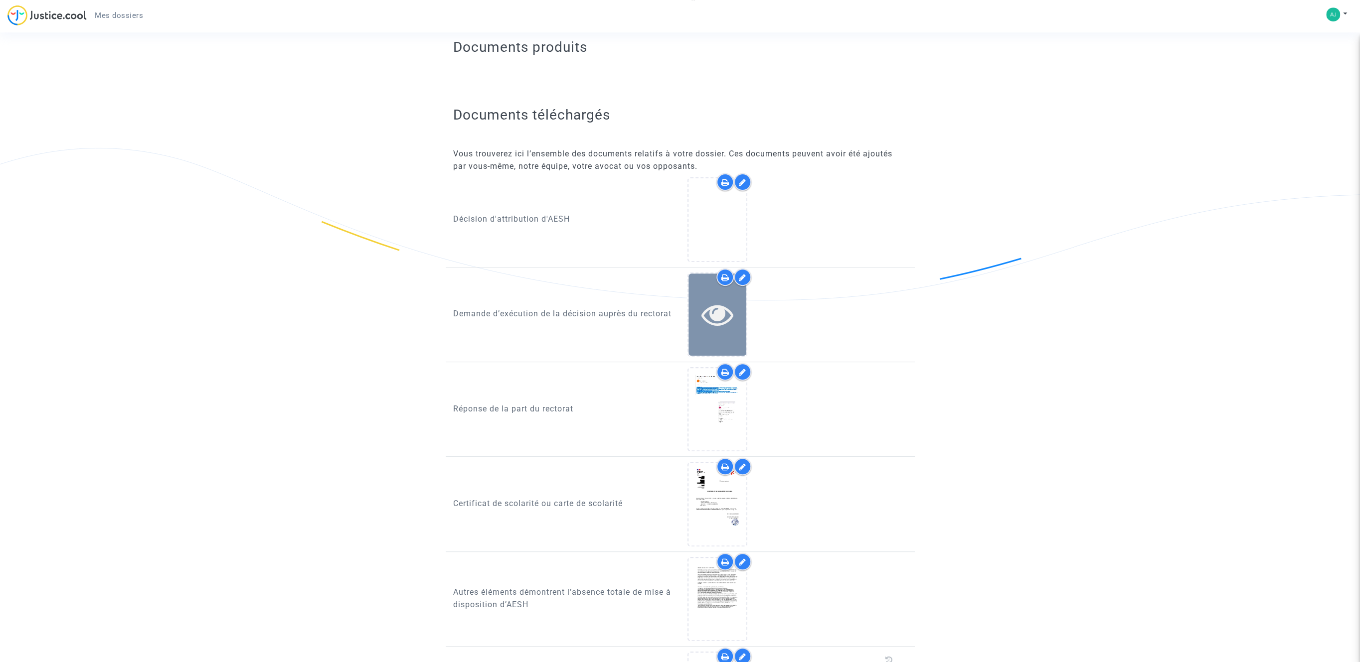
click at [713, 312] on icon at bounding box center [717, 315] width 32 height 32
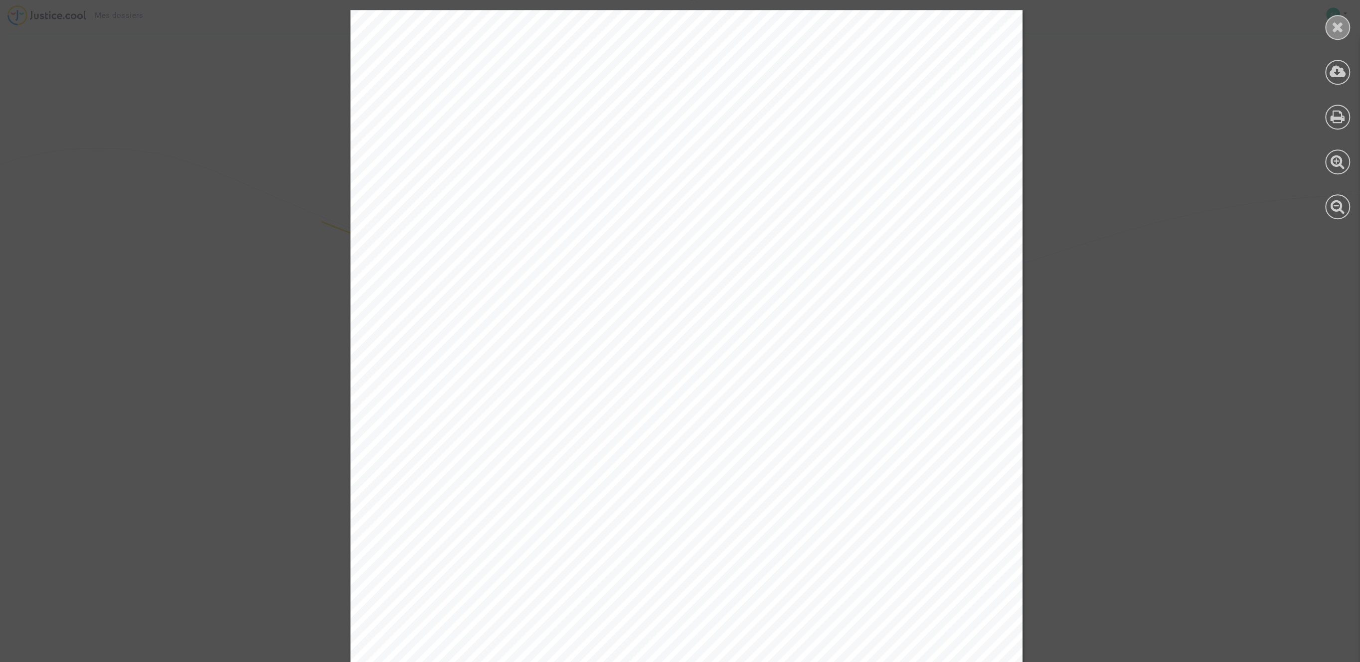
click at [1337, 25] on icon at bounding box center [1337, 26] width 12 height 15
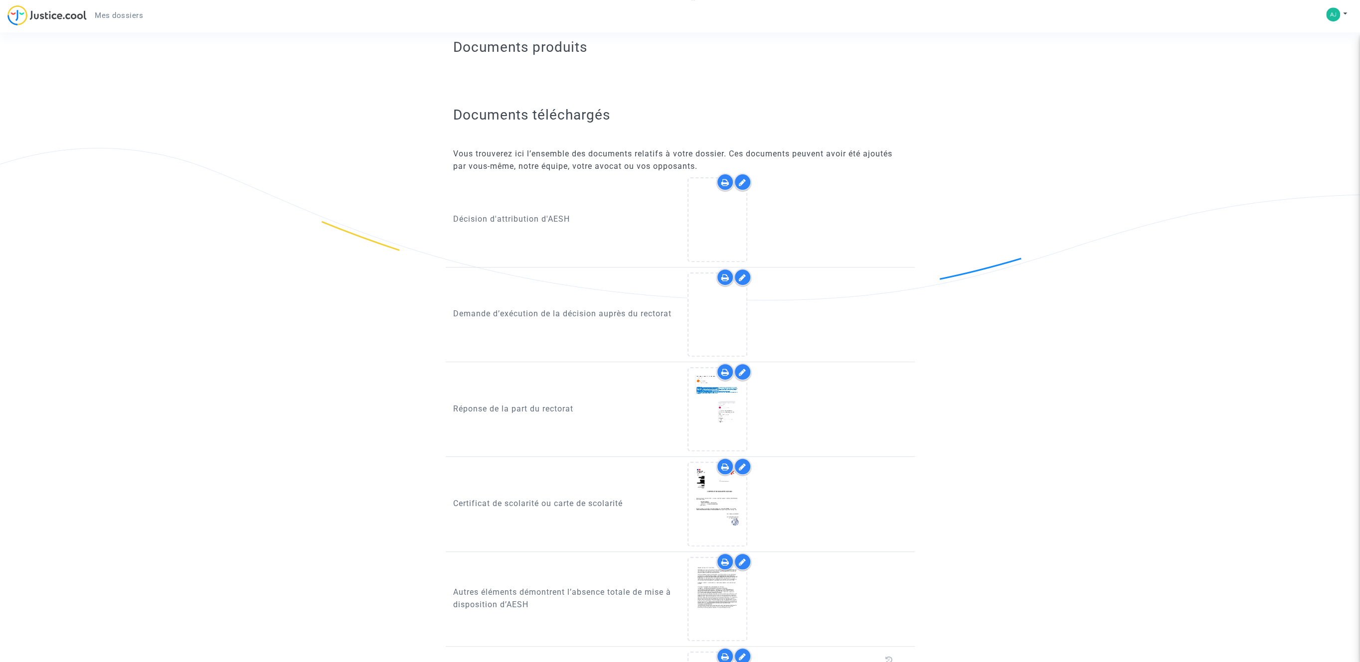
click at [742, 276] on icon at bounding box center [742, 278] width 7 height 8
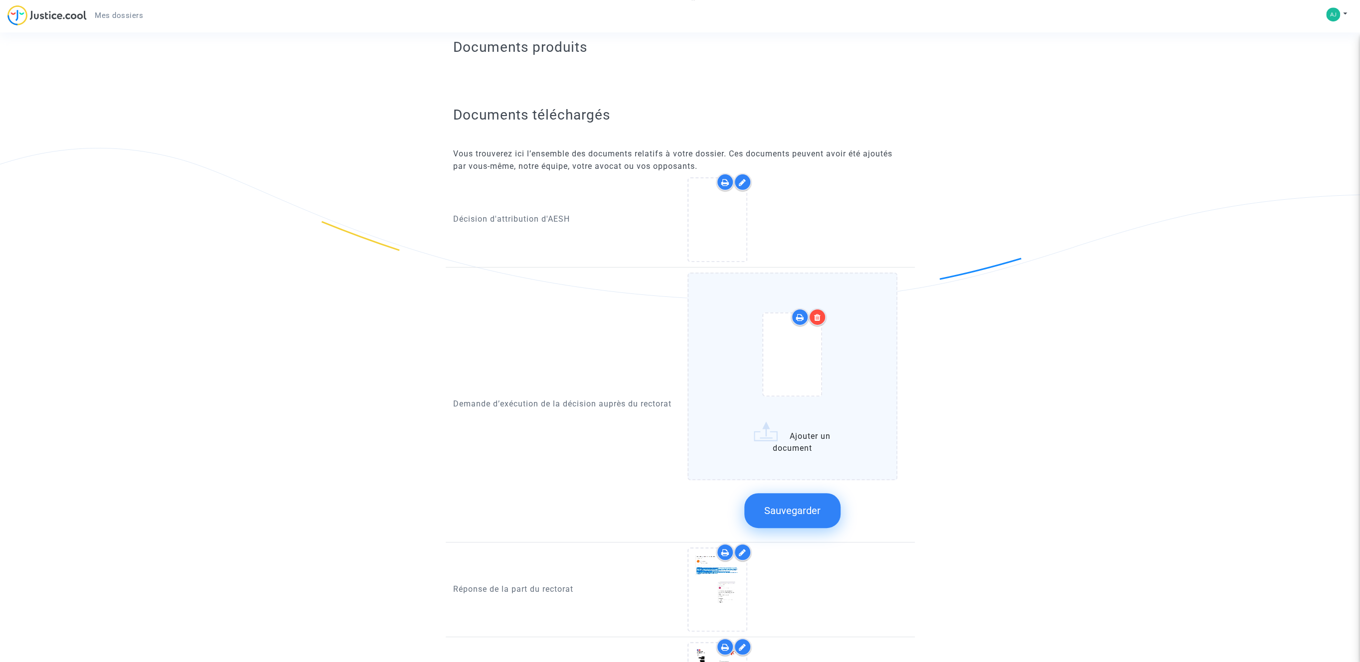
click at [766, 437] on label "Ajouter un document" at bounding box center [792, 377] width 210 height 208
click at [0, 0] on input "Ajouter un document" at bounding box center [0, 0] width 0 height 0
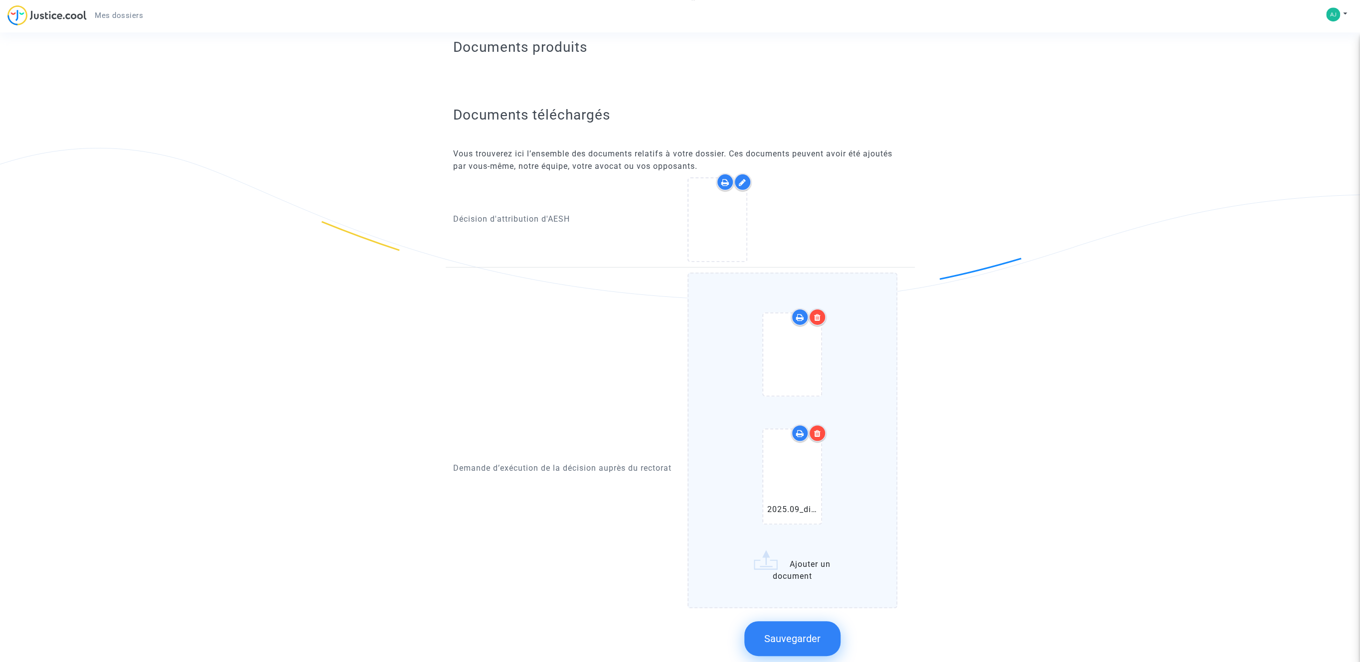
click at [809, 566] on label "2025.09_différentes requêtes mail pour [PERSON_NAME].pdf Ajouter un document" at bounding box center [792, 441] width 210 height 336
click at [0, 0] on input "2025.09_différentes requêtes mail pour [PERSON_NAME].pdf Ajouter un document" at bounding box center [0, 0] width 0 height 0
click at [817, 637] on span "Sauvegarder" at bounding box center [792, 639] width 56 height 12
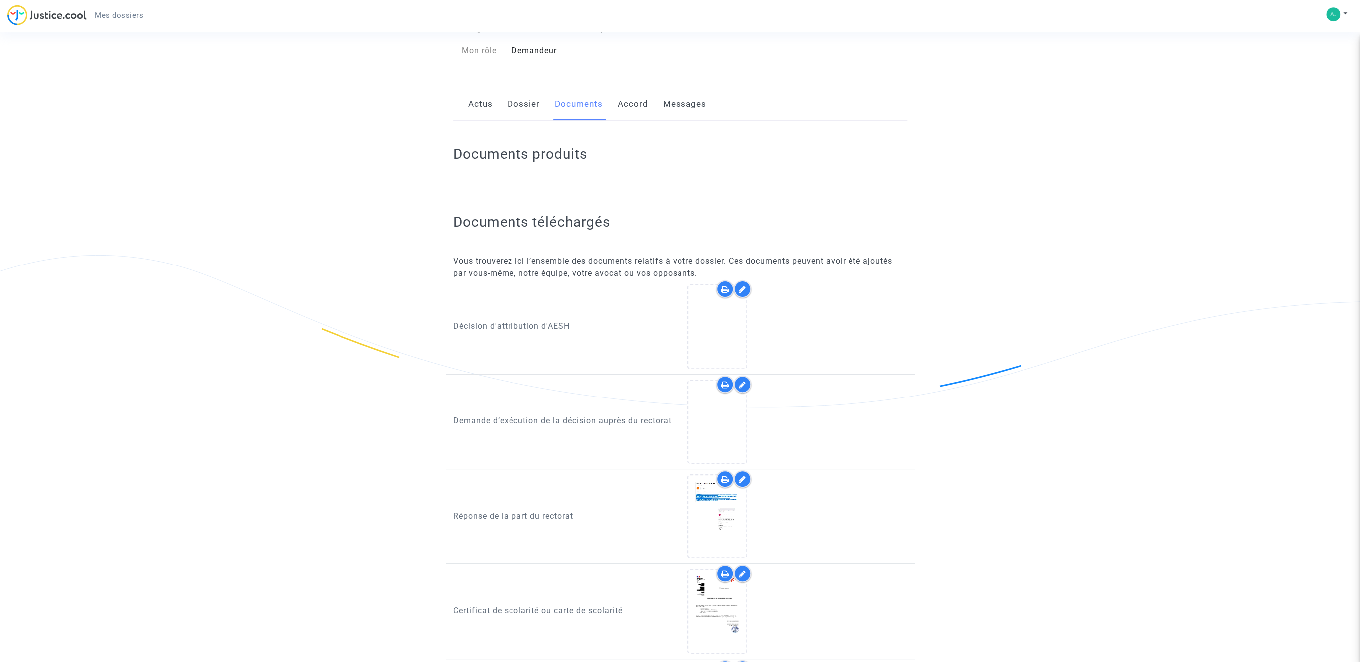
scroll to position [0, 0]
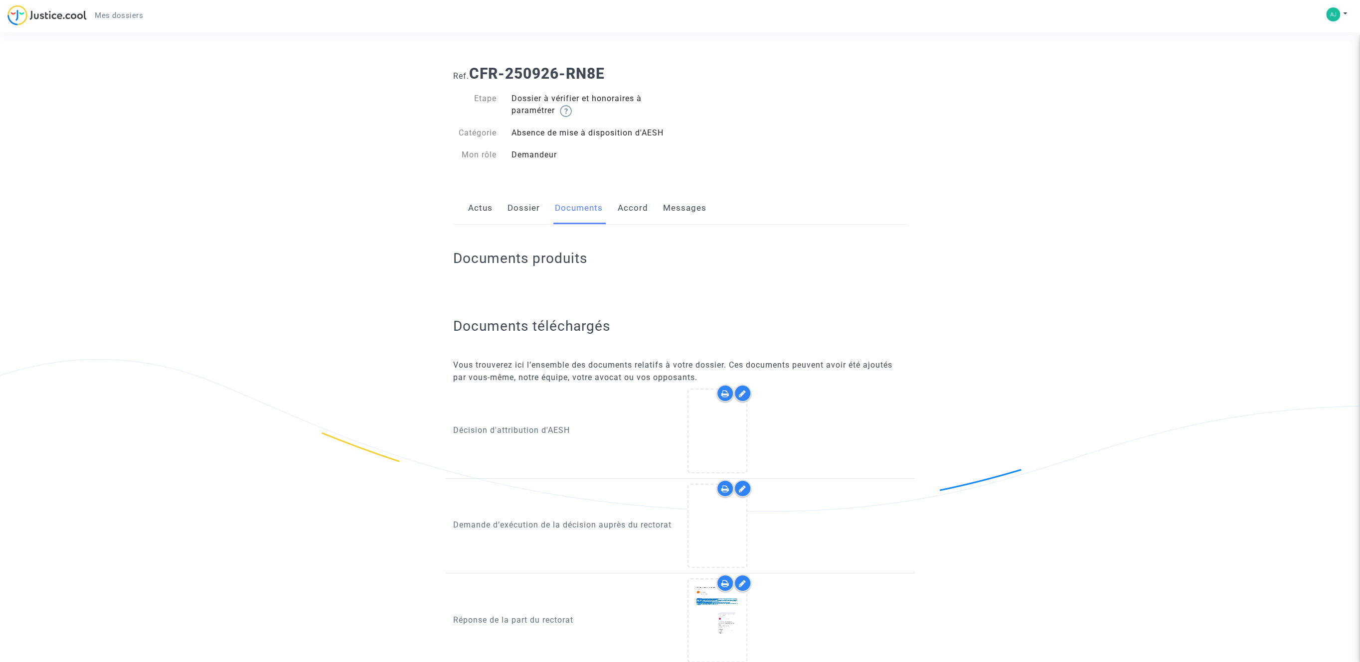
click at [680, 207] on link "Messages" at bounding box center [684, 208] width 43 height 33
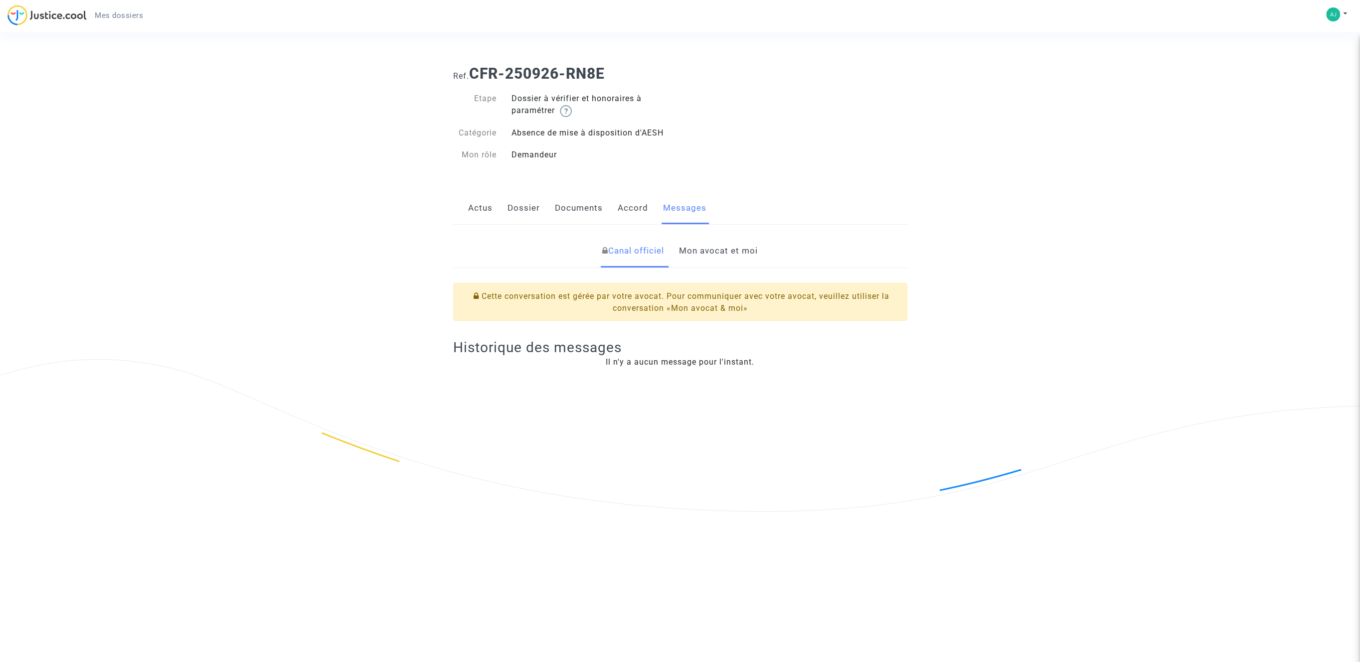
click at [714, 254] on link "Mon avocat et moi" at bounding box center [718, 251] width 79 height 33
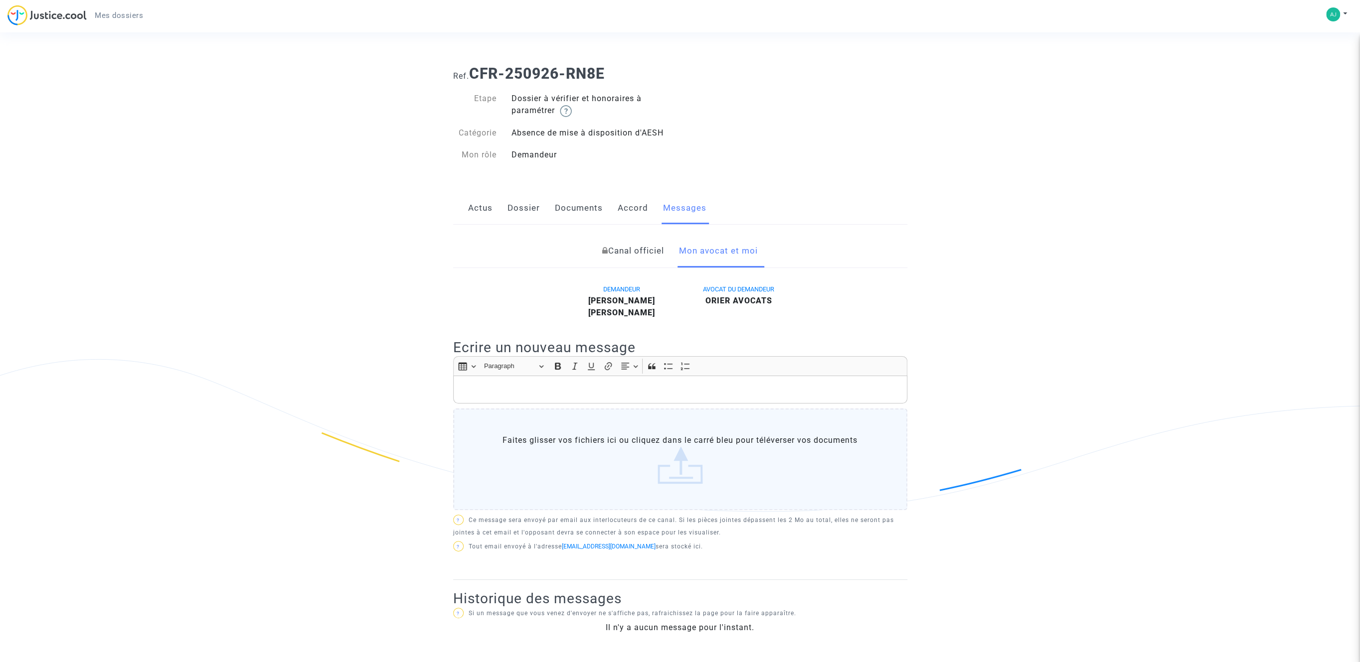
drag, startPoint x: 1096, startPoint y: 55, endPoint x: 715, endPoint y: 9, distance: 383.5
click at [1093, 55] on section "Ref. CFR-250926-RN8E Etape Dossier à vérifier et honoraires à paramétrer Catégo…" at bounding box center [680, 443] width 1360 height 887
